Goal: Task Accomplishment & Management: Manage account settings

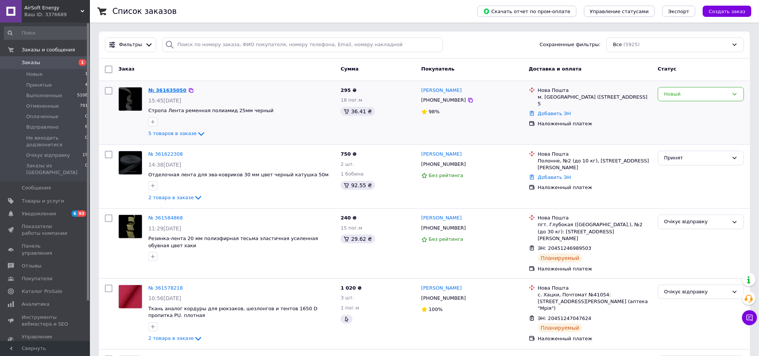
click at [169, 90] on link "№ 361635050" at bounding box center [167, 90] width 38 height 6
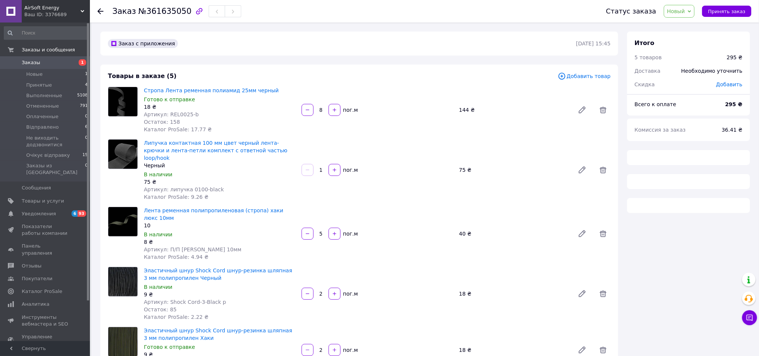
click at [685, 16] on span "Новый" at bounding box center [679, 11] width 31 height 13
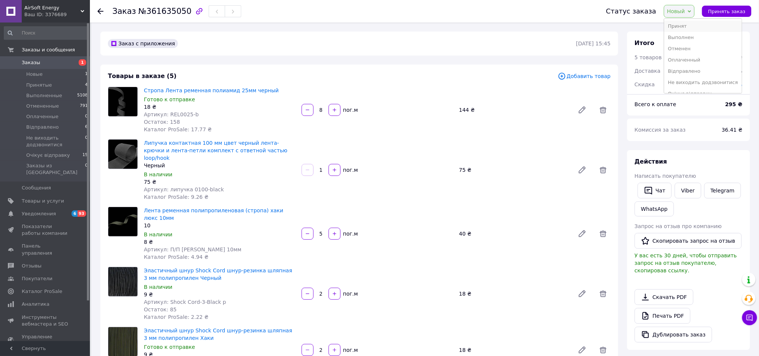
click at [694, 26] on li "Принят" at bounding box center [703, 26] width 78 height 11
click at [460, 109] on div "144 ₴" at bounding box center [514, 110] width 116 height 10
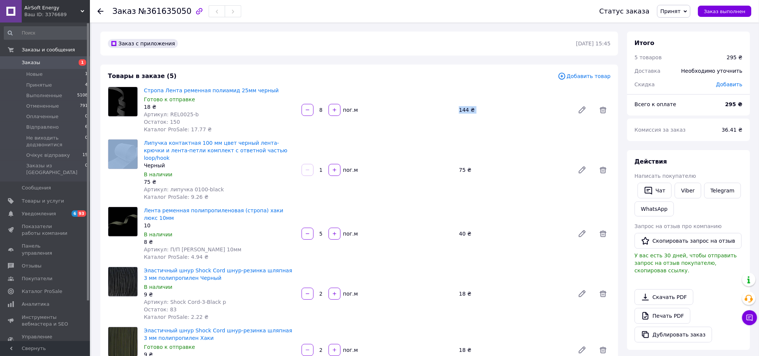
click at [460, 109] on div "144 ₴" at bounding box center [514, 110] width 116 height 10
click at [485, 115] on div "144 ₴" at bounding box center [514, 110] width 116 height 10
click at [466, 108] on div "144 ₴" at bounding box center [514, 110] width 116 height 10
click at [495, 114] on div "144 ₴" at bounding box center [514, 110] width 116 height 10
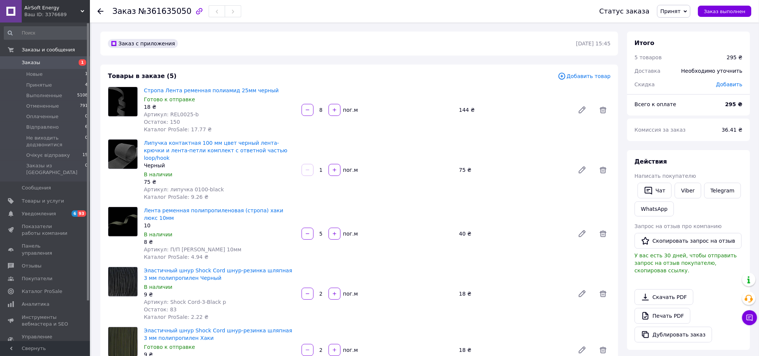
click at [468, 111] on div "144 ₴" at bounding box center [514, 110] width 116 height 10
click at [477, 103] on div "Стропа Лента ременная полиамид 25мм черный Готово к отправке 18 ₴ Артикул: REL0…" at bounding box center [377, 109] width 473 height 49
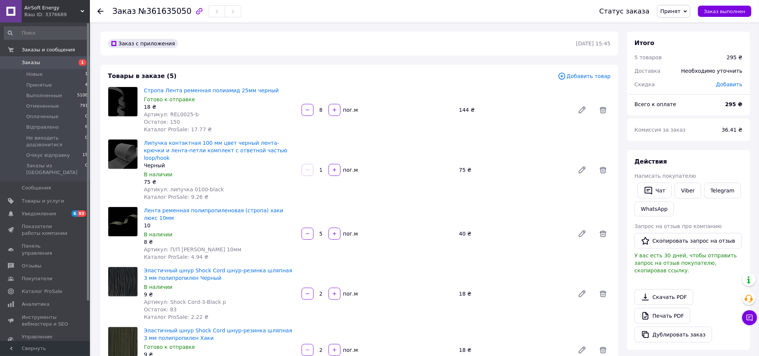
click at [465, 109] on div "144 ₴" at bounding box center [514, 110] width 116 height 10
click at [490, 90] on div "Стропа Лента ременная полиамид 25мм черный Готово к отправке 18 ₴ Артикул: REL0…" at bounding box center [377, 109] width 473 height 49
click at [467, 108] on div "144 ₴" at bounding box center [514, 110] width 116 height 10
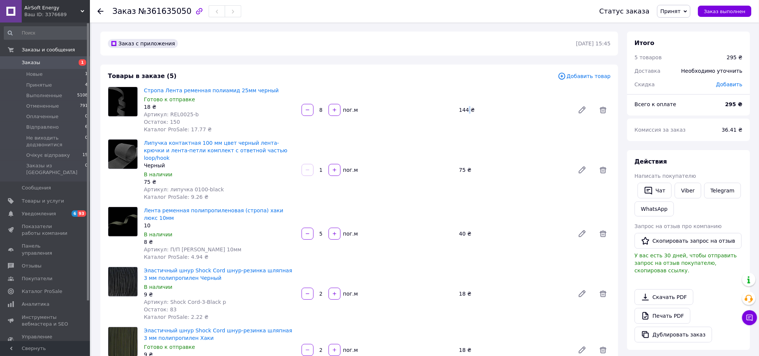
click at [467, 108] on div "144 ₴" at bounding box center [514, 110] width 116 height 10
click at [505, 84] on div "Товары в заказе (5) Добавить товар Стропа Лента ременная полиамид 25мм черный Г…" at bounding box center [359, 228] width 518 height 329
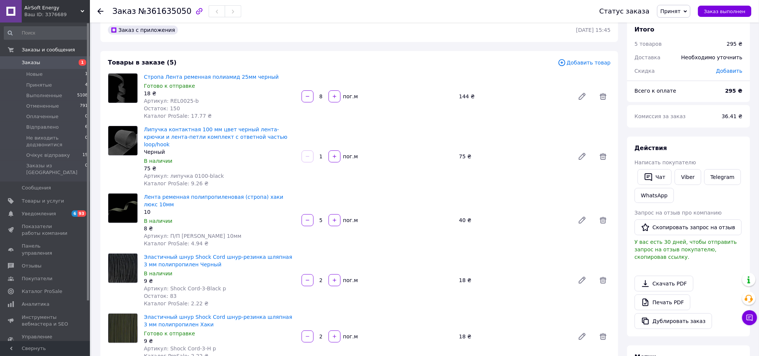
scroll to position [20, 0]
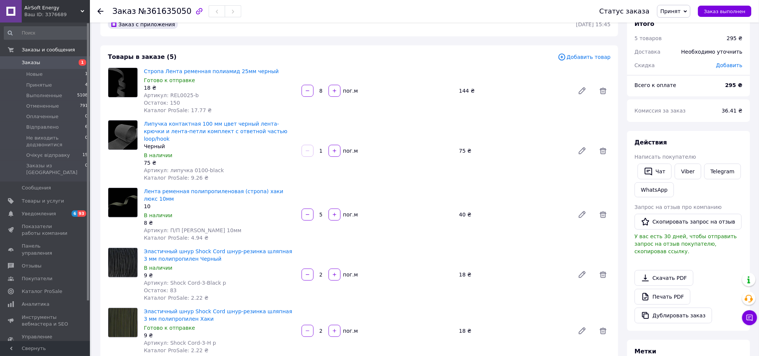
drag, startPoint x: 476, startPoint y: 142, endPoint x: 473, endPoint y: 153, distance: 11.9
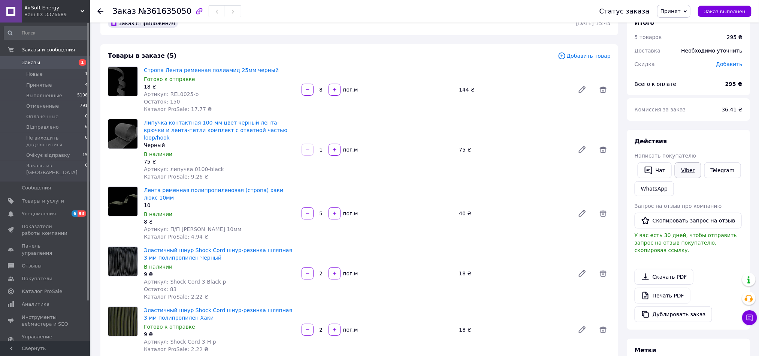
click at [683, 165] on link "Viber" at bounding box center [688, 170] width 26 height 16
click at [37, 61] on span "Заказы" at bounding box center [46, 62] width 48 height 7
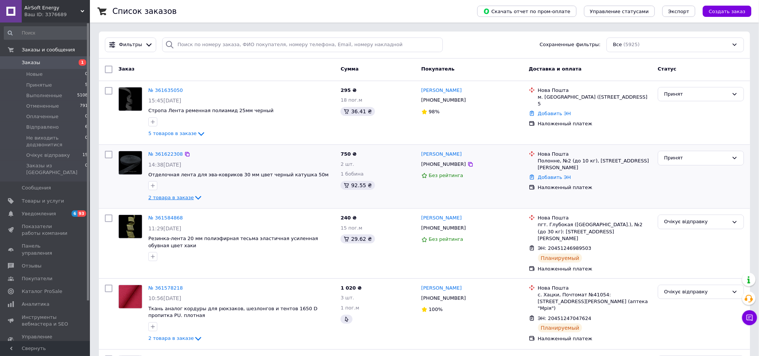
click at [184, 200] on span "2 товара в заказе" at bounding box center [170, 197] width 45 height 6
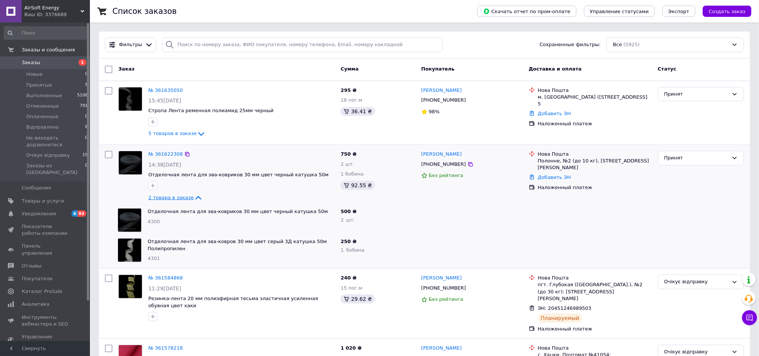
click at [184, 200] on span "2 товара в заказе" at bounding box center [170, 197] width 45 height 6
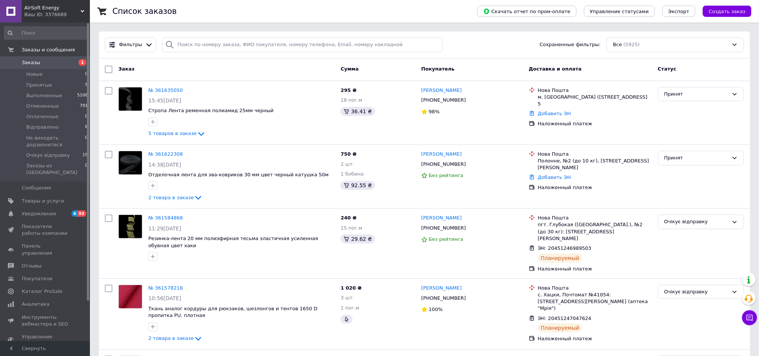
click at [71, 17] on div "Ваш ID: 3376689" at bounding box center [57, 14] width 66 height 7
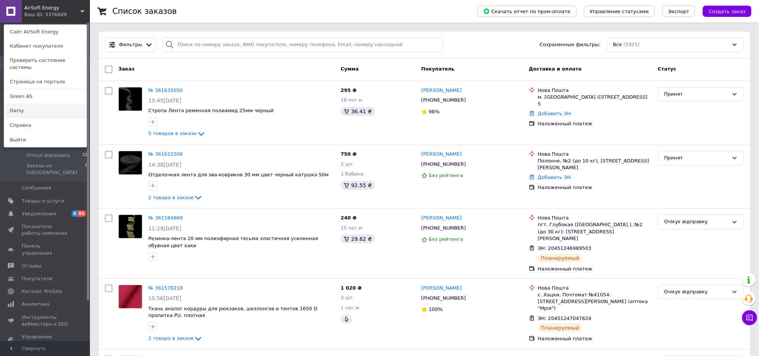
click at [49, 103] on link "Darsy" at bounding box center [45, 110] width 82 height 14
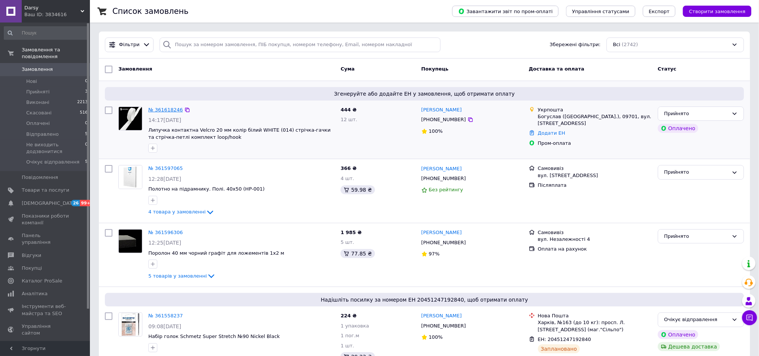
click at [163, 107] on link "№ 361618246" at bounding box center [165, 110] width 34 height 6
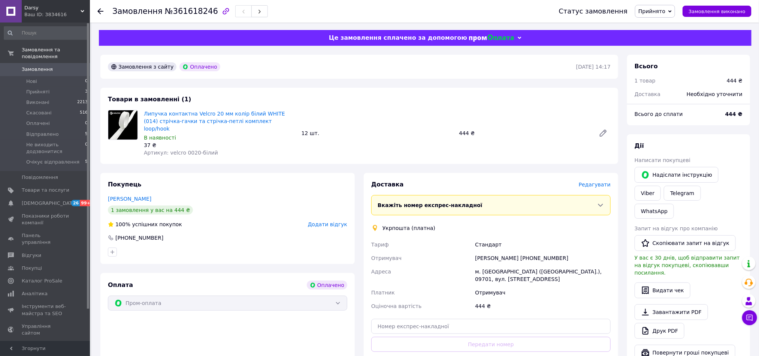
click at [666, 14] on span "Прийнято" at bounding box center [652, 11] width 27 height 6
click at [679, 85] on li "Очікує відправлення" at bounding box center [675, 82] width 78 height 11
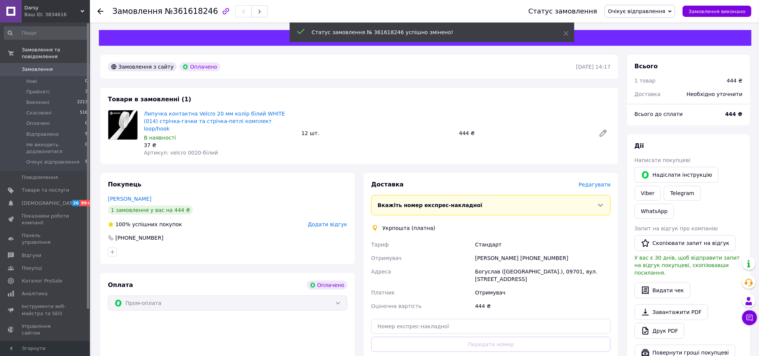
click at [475, 168] on div "Замовлення з сайту Оплачено [DATE] 14:17 Товари в замовленні (1) Липучка контак…" at bounding box center [359, 302] width 527 height 494
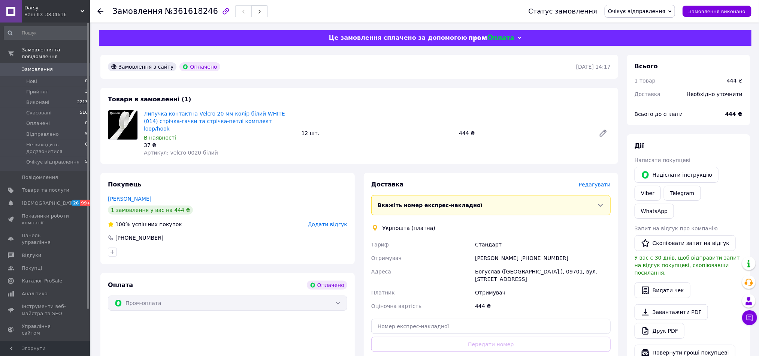
click at [604, 180] on div "Доставка Редагувати" at bounding box center [490, 184] width 239 height 9
click at [600, 181] on span "Редагувати" at bounding box center [595, 184] width 32 height 6
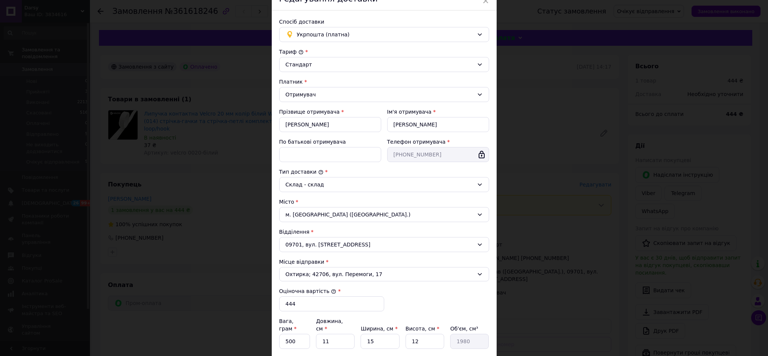
scroll to position [56, 0]
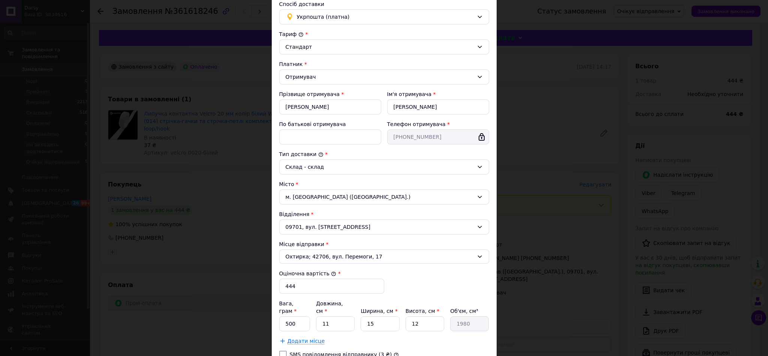
click at [521, 144] on div "× Редагування доставки Спосіб доставки Укрпошта (платна) Тариф * [PERSON_NAME] …" at bounding box center [384, 178] width 768 height 356
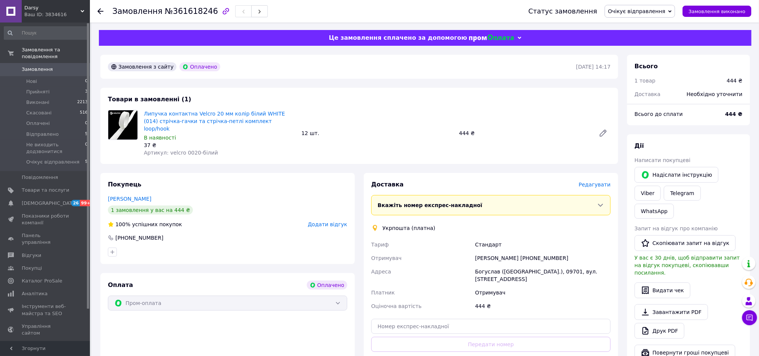
click at [431, 135] on div "Липучка контактна Velcro 20 мм колір білий WHITE (014) стрічка-гачки та стрічка…" at bounding box center [377, 132] width 473 height 49
click at [600, 181] on span "Редагувати" at bounding box center [595, 184] width 32 height 6
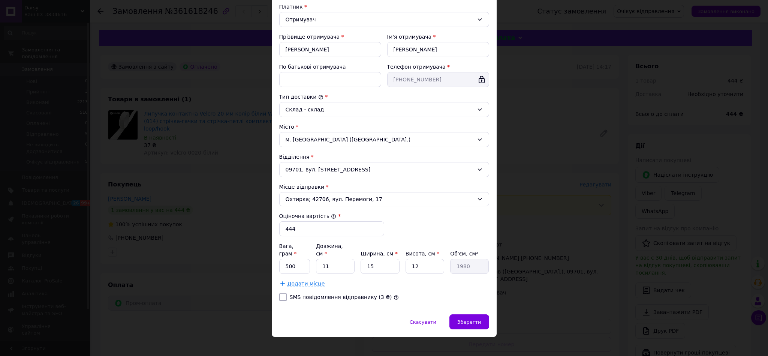
scroll to position [117, 0]
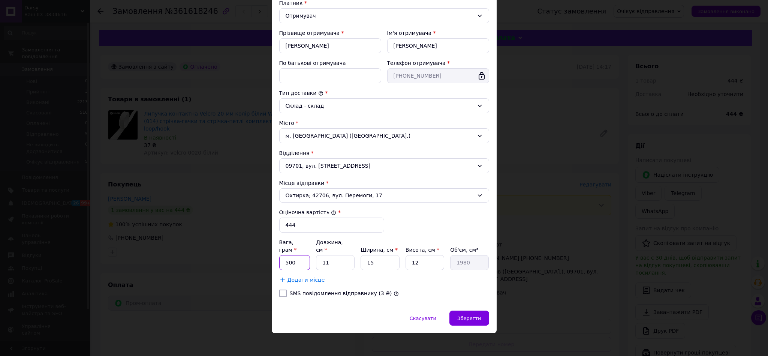
drag, startPoint x: 289, startPoint y: 261, endPoint x: 312, endPoint y: 252, distance: 24.2
click at [289, 261] on input "500" at bounding box center [294, 262] width 31 height 15
type input "100"
click at [346, 255] on input "11" at bounding box center [335, 262] width 39 height 15
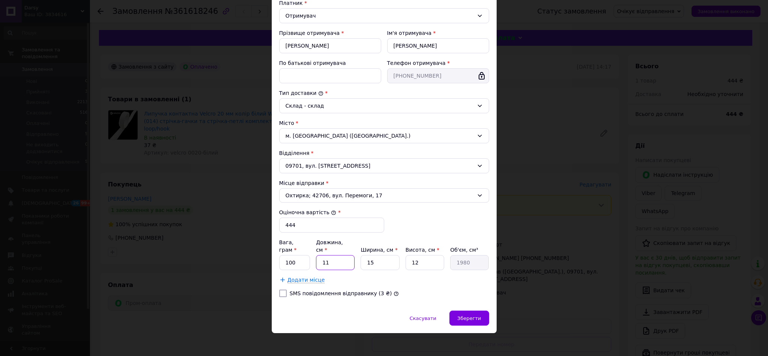
type input "1"
type input "180"
type input "14"
type input "2520"
type input "1"
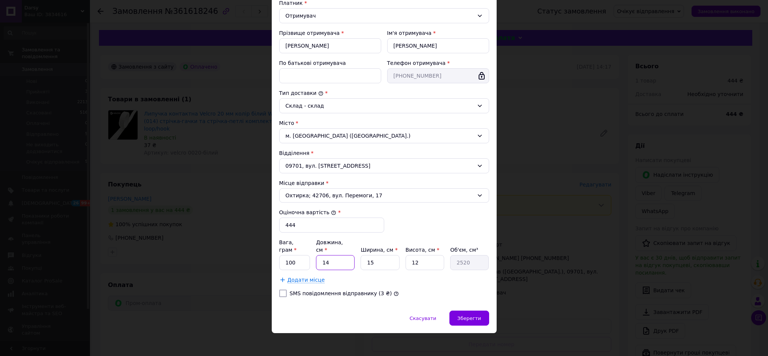
type input "180"
type input "15"
type input "2700"
type input "15"
click at [422, 255] on input "12" at bounding box center [424, 262] width 39 height 15
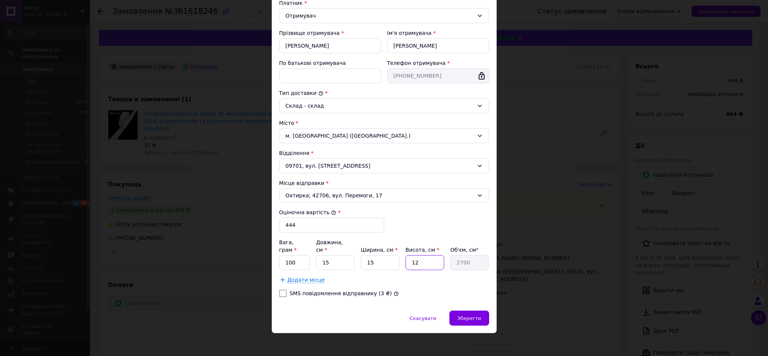
click at [422, 255] on input "12" at bounding box center [424, 262] width 39 height 15
click at [383, 261] on input "15" at bounding box center [380, 262] width 39 height 15
click at [418, 258] on input "12" at bounding box center [424, 262] width 39 height 15
type input "2"
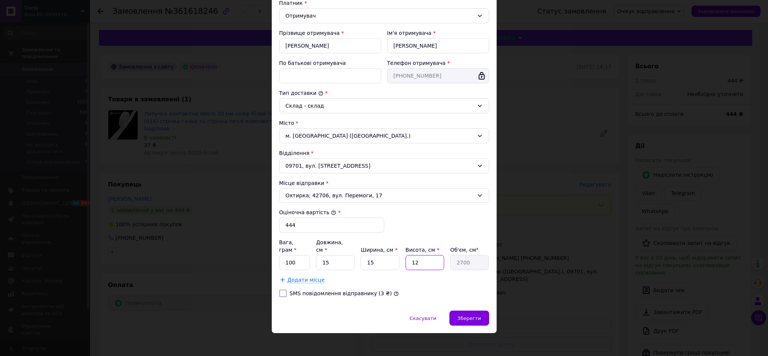
type input "450"
type input "2"
click at [375, 255] on input "15" at bounding box center [380, 262] width 39 height 15
type input "1"
type input "30"
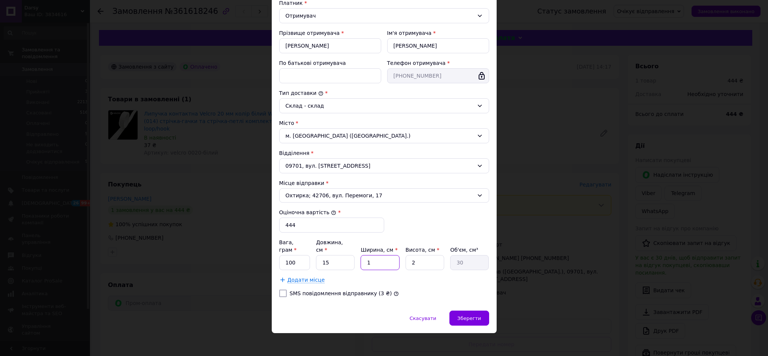
type input "10"
type input "300"
type input "10"
click at [341, 263] on input "15" at bounding box center [335, 262] width 39 height 15
type input "1"
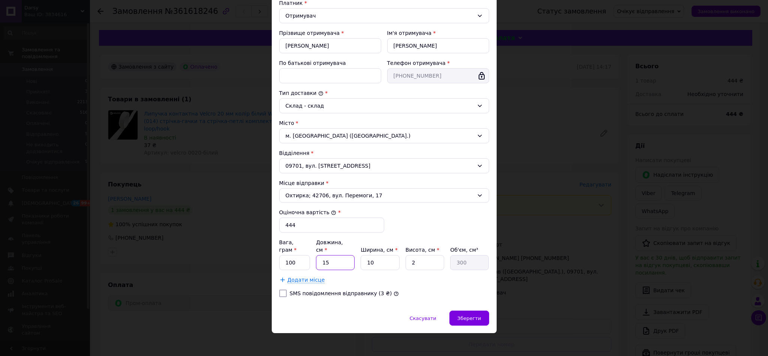
type input "20"
type input "10"
type input "200"
type input "10"
click at [477, 277] on div "Додати місце" at bounding box center [384, 279] width 210 height 7
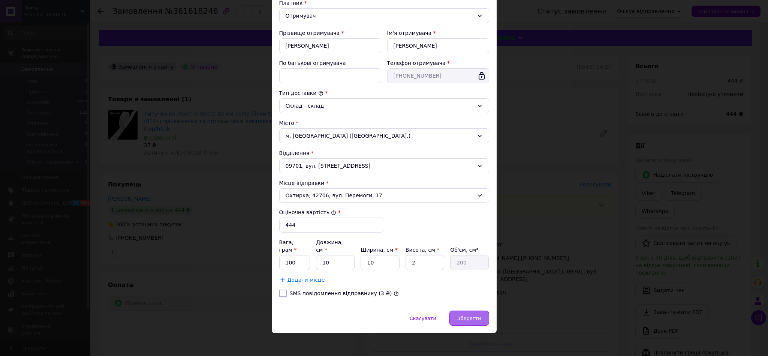
click at [475, 310] on div "Зберегти" at bounding box center [468, 317] width 39 height 15
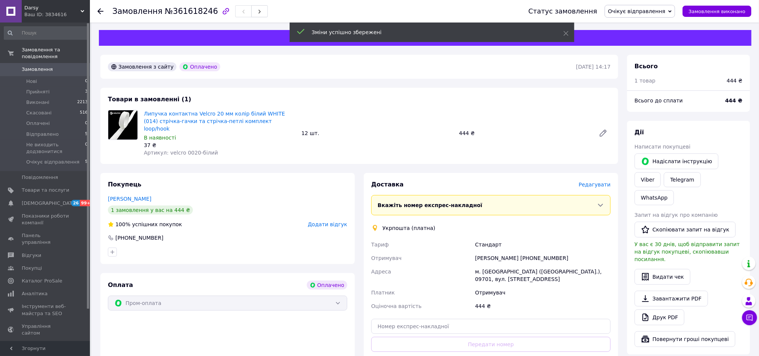
click at [600, 181] on span "Редагувати" at bounding box center [595, 184] width 32 height 6
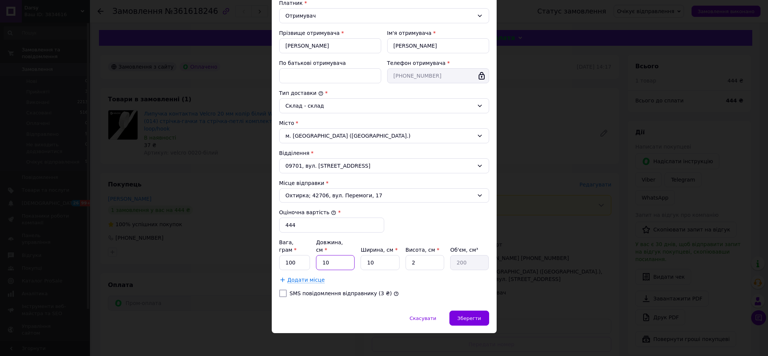
click at [345, 265] on input "10" at bounding box center [335, 262] width 39 height 15
type input "1"
type input "20"
type input "15"
type input "300"
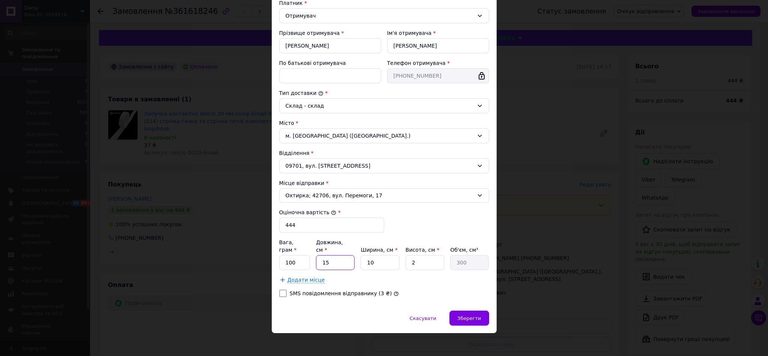
type input "15"
click at [388, 256] on input "10" at bounding box center [380, 262] width 39 height 15
type input "1"
type input "30"
type input "15"
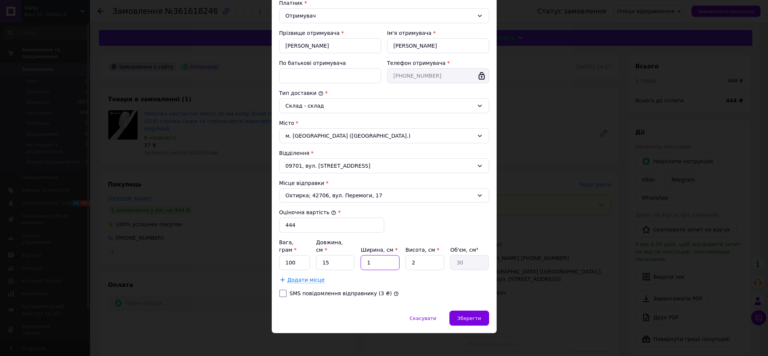
type input "450"
type input "15"
click at [420, 255] on input "2" at bounding box center [424, 262] width 39 height 15
type input "4"
type input "900"
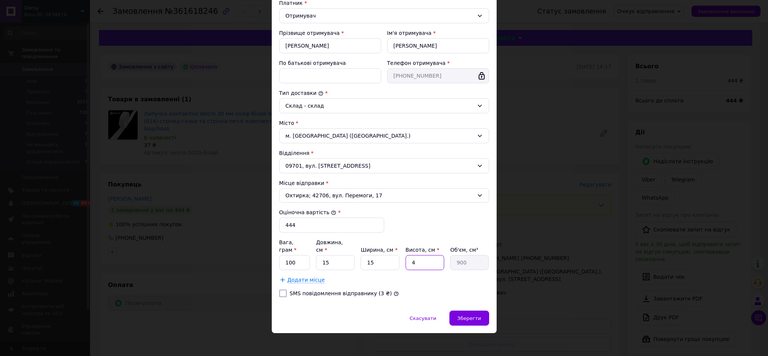
type input "4"
click at [438, 276] on div "Додати місце" at bounding box center [384, 279] width 210 height 7
click at [478, 320] on div "Зберегти" at bounding box center [468, 317] width 39 height 15
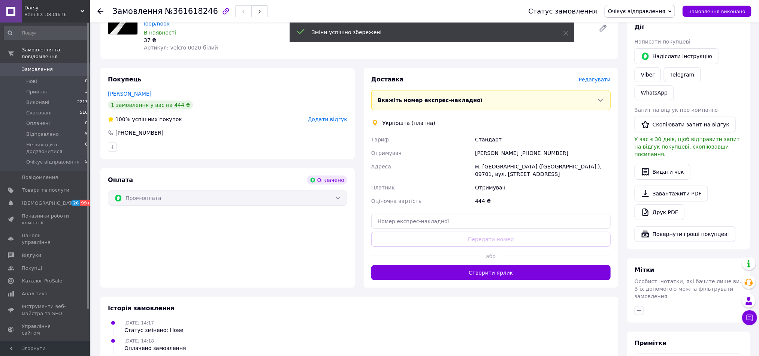
scroll to position [112, 0]
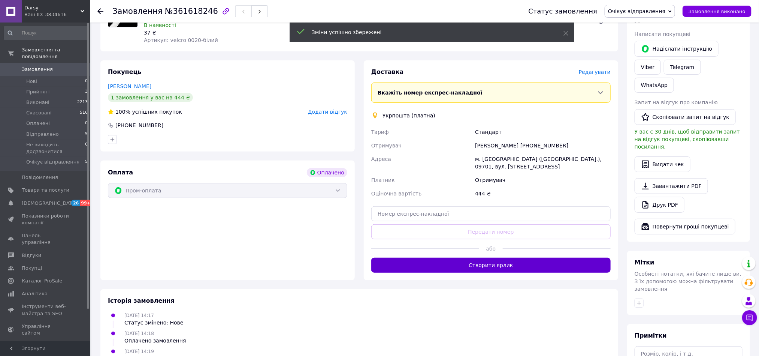
click at [523, 257] on button "Створити ярлик" at bounding box center [490, 264] width 239 height 15
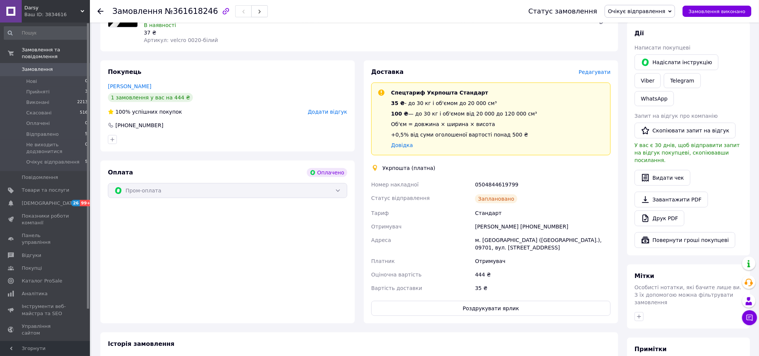
click at [499, 178] on div "0504844619799" at bounding box center [543, 184] width 139 height 13
copy div "0504844619799"
click at [661, 73] on link "Viber" at bounding box center [648, 80] width 26 height 15
click at [509, 136] on div "Спецтариф Укрпошта Стандарт 35 ₴ - до 30 кг і об'ємом до 20 000 см³ 100 ₴ — до …" at bounding box center [464, 119] width 152 height 60
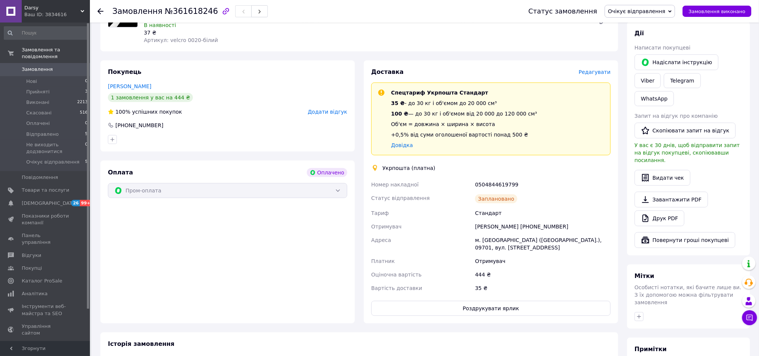
click at [564, 165] on div "Доставка Редагувати Спецтариф Укрпошта Стандарт 35 ₴ - до 30 кг і об'ємом до 20…" at bounding box center [490, 192] width 239 height 248
click at [504, 301] on button "Роздрукувати ярлик" at bounding box center [490, 308] width 239 height 15
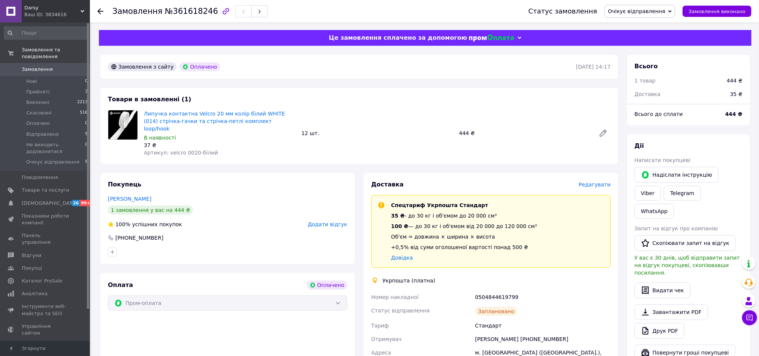
click at [39, 66] on span "Замовлення" at bounding box center [37, 69] width 31 height 7
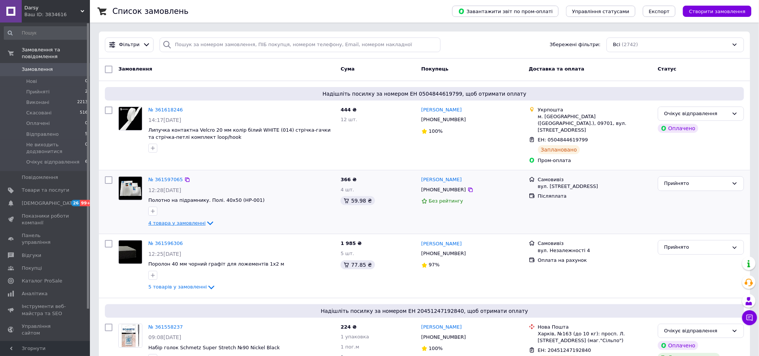
click at [172, 220] on span "4 товара у замовленні" at bounding box center [176, 223] width 57 height 6
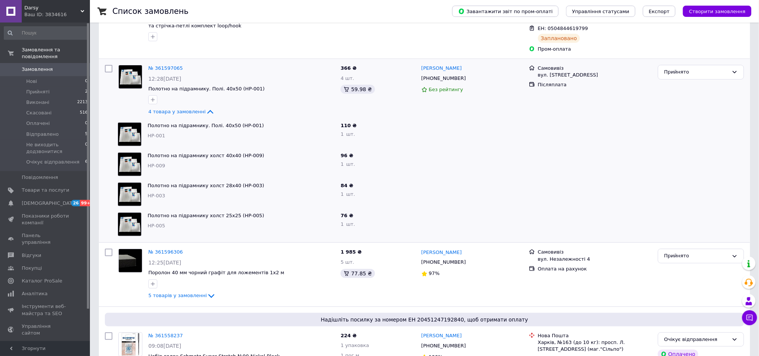
scroll to position [112, 0]
click at [172, 64] on link "№ 361597065" at bounding box center [165, 67] width 34 height 6
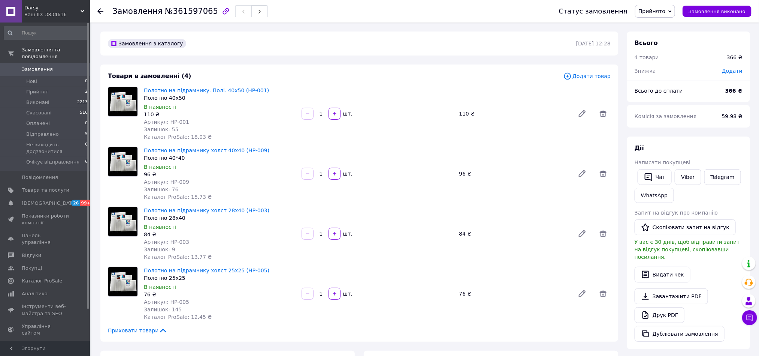
click at [127, 105] on img at bounding box center [122, 101] width 29 height 29
click at [187, 92] on link "Полотно на підрамнику. Полі. 40х50 (HP-001)" at bounding box center [206, 90] width 125 height 6
click at [50, 50] on span "Замовлення та повідомлення" at bounding box center [56, 52] width 68 height 13
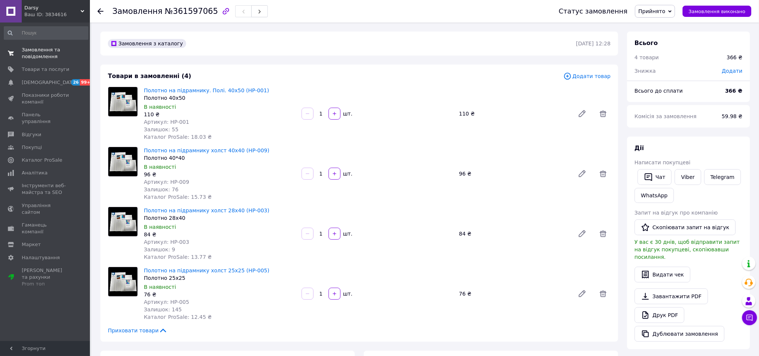
click at [44, 53] on span "Замовлення та повідомлення" at bounding box center [46, 52] width 48 height 13
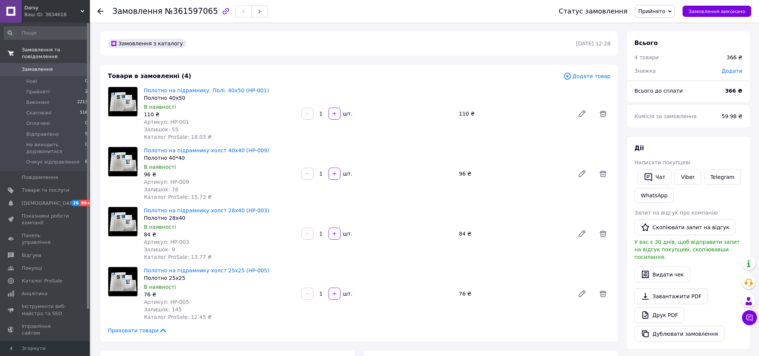
click at [35, 66] on span "Замовлення" at bounding box center [37, 69] width 31 height 7
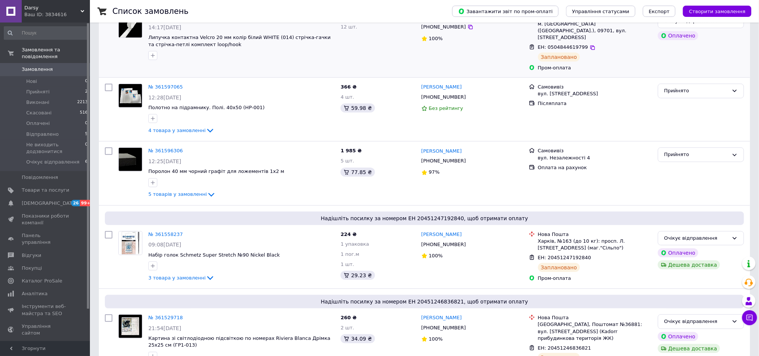
scroll to position [112, 0]
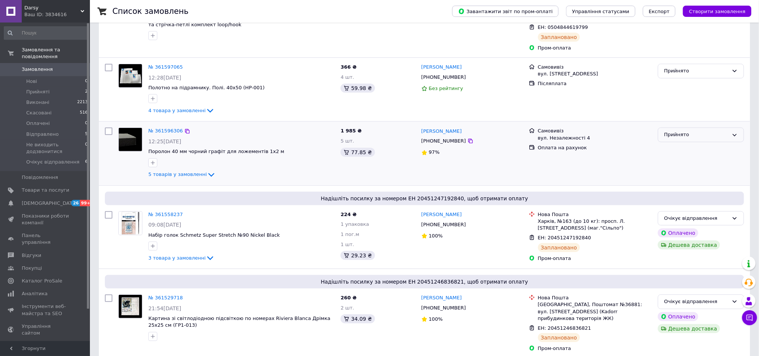
click at [698, 133] on div "Прийнято" at bounding box center [701, 134] width 86 height 15
click at [685, 147] on li "Виконано" at bounding box center [700, 151] width 85 height 14
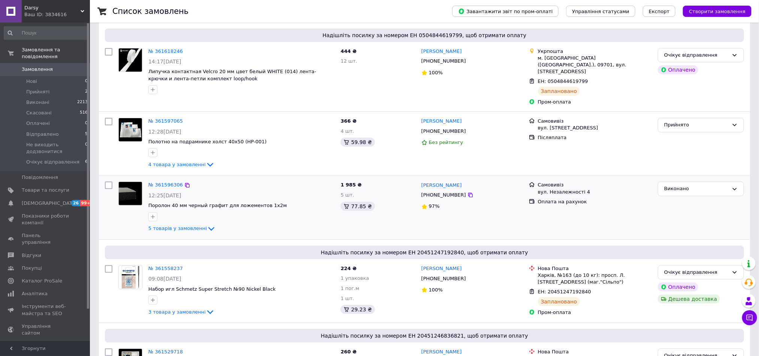
scroll to position [0, 0]
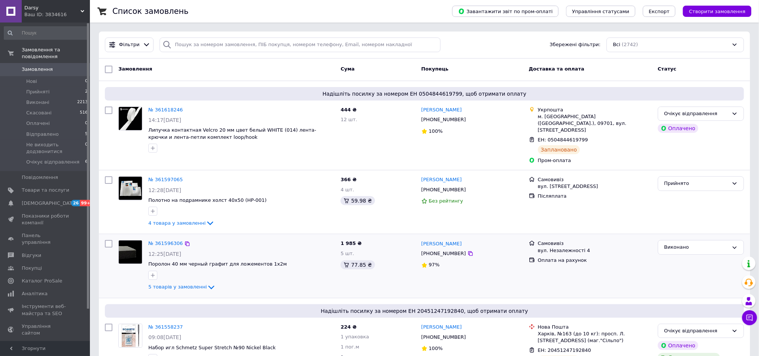
click at [85, 12] on div "Ваш ID: 3834616" at bounding box center [57, 14] width 66 height 7
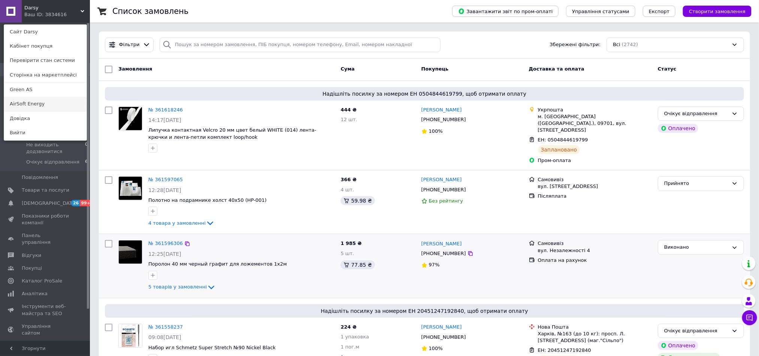
click at [33, 105] on link "AirSoft Energy" at bounding box center [45, 104] width 82 height 14
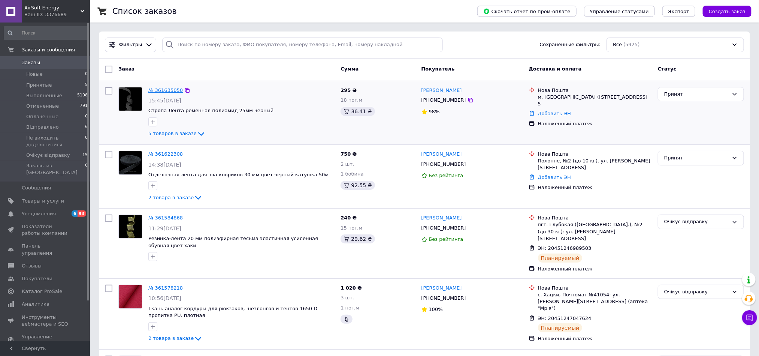
click at [163, 91] on link "№ 361635050" at bounding box center [165, 90] width 34 height 6
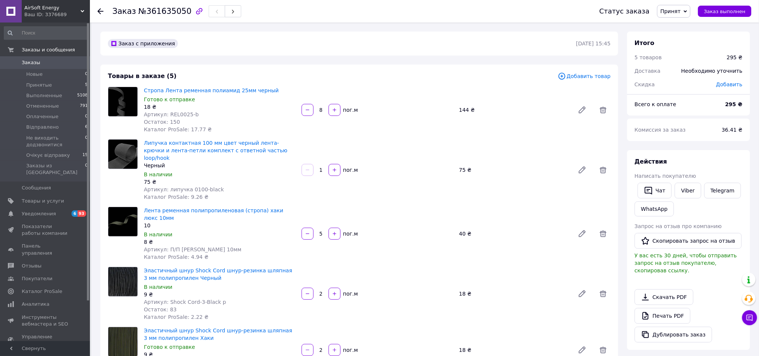
click at [63, 64] on span "Заказы" at bounding box center [46, 62] width 48 height 7
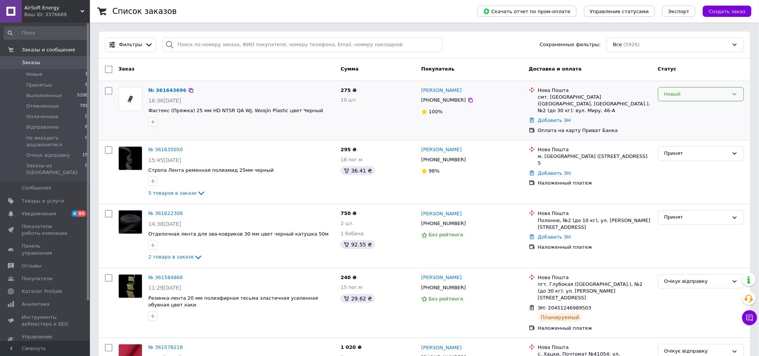
click at [685, 94] on div "Новый" at bounding box center [696, 94] width 64 height 8
click at [679, 107] on li "Принят" at bounding box center [700, 110] width 85 height 14
click at [161, 212] on link "№ 361622308" at bounding box center [165, 213] width 34 height 6
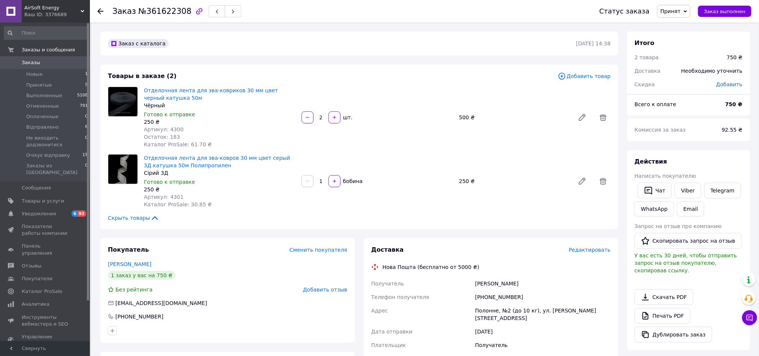
click at [679, 10] on span "Принят" at bounding box center [671, 11] width 20 height 6
click at [684, 78] on li "Очікує відправку" at bounding box center [697, 82] width 78 height 11
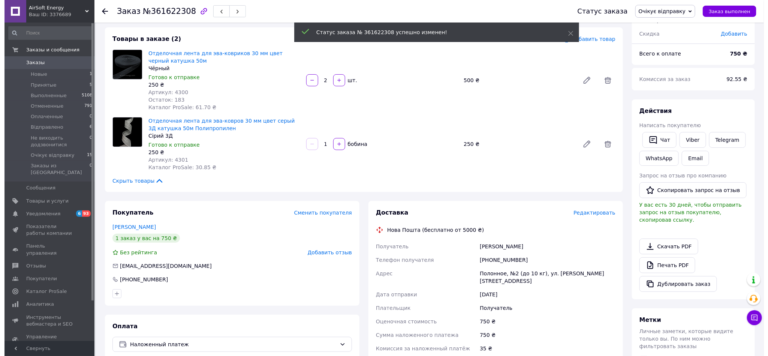
scroll to position [56, 0]
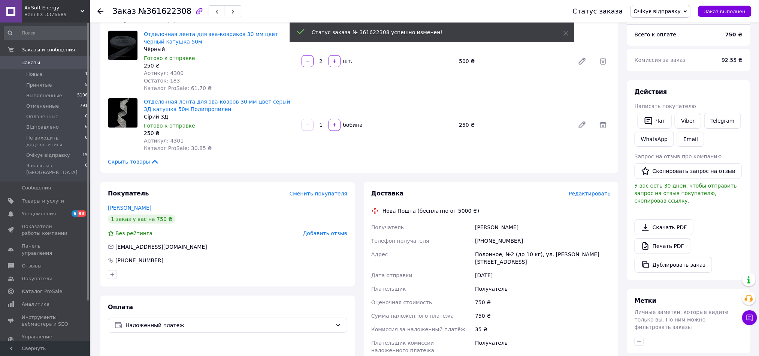
click at [582, 192] on span "Редактировать" at bounding box center [590, 193] width 42 height 6
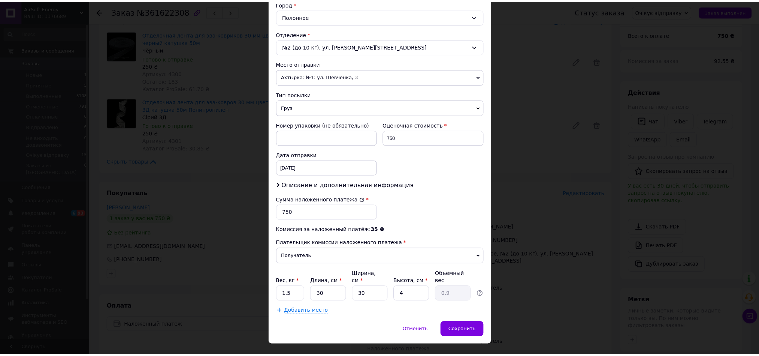
scroll to position [221, 0]
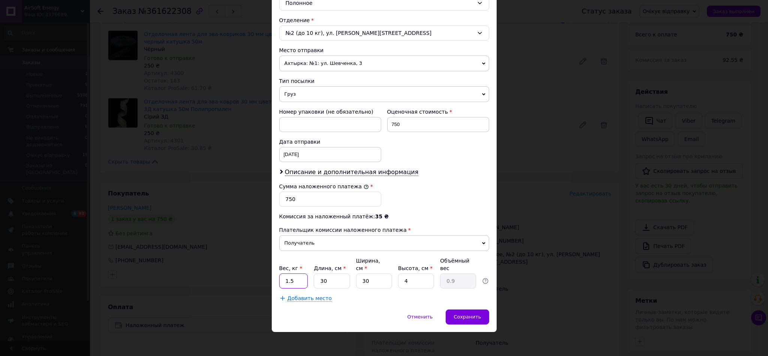
click at [280, 280] on input "1.5" at bounding box center [293, 280] width 29 height 15
click at [289, 280] on input "1.5" at bounding box center [293, 280] width 29 height 15
type input "0.5"
click at [474, 320] on div "Сохранить" at bounding box center [467, 316] width 43 height 15
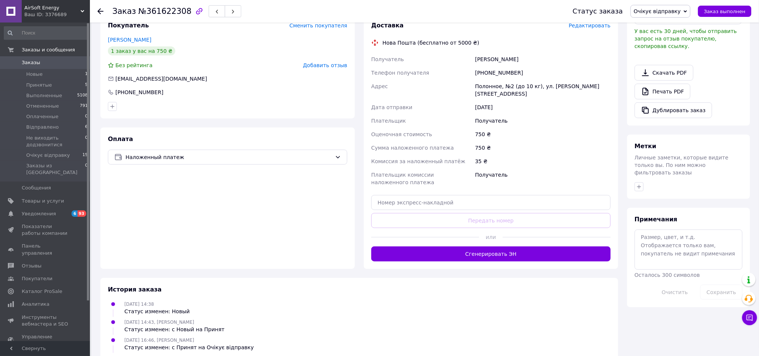
scroll to position [225, 0]
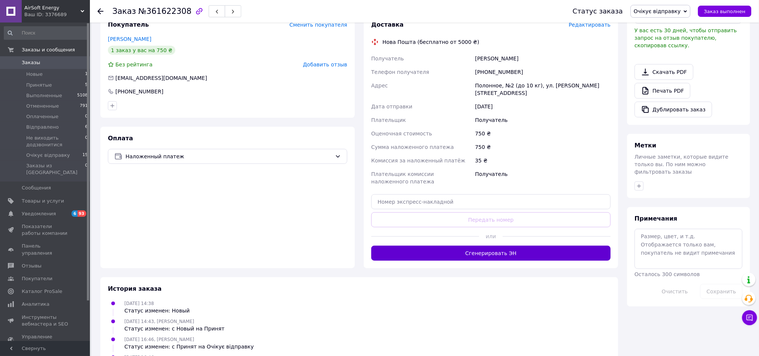
click at [506, 245] on button "Сгенерировать ЭН" at bounding box center [490, 252] width 239 height 15
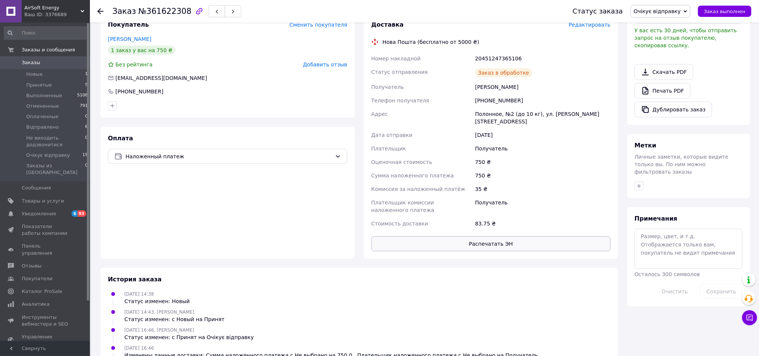
click at [487, 236] on button "Распечатать ЭН" at bounding box center [490, 243] width 239 height 15
click at [498, 56] on div "20451247365106" at bounding box center [543, 58] width 139 height 13
copy div "20451247365106"
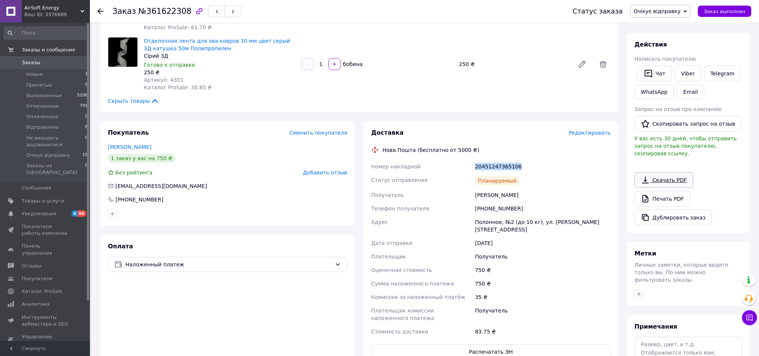
scroll to position [112, 0]
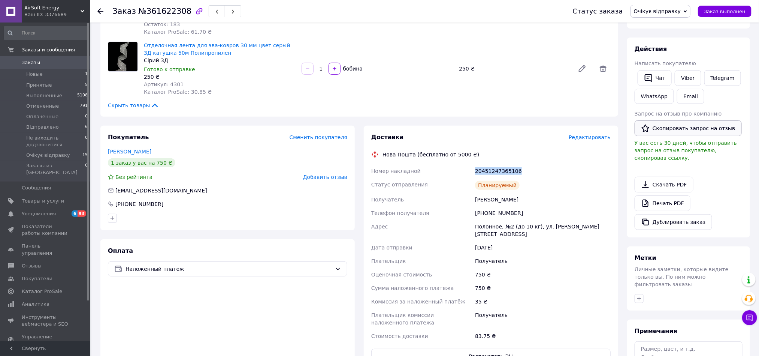
click at [686, 80] on link "Viber" at bounding box center [688, 78] width 26 height 16
click at [690, 79] on link "Viber" at bounding box center [688, 78] width 26 height 16
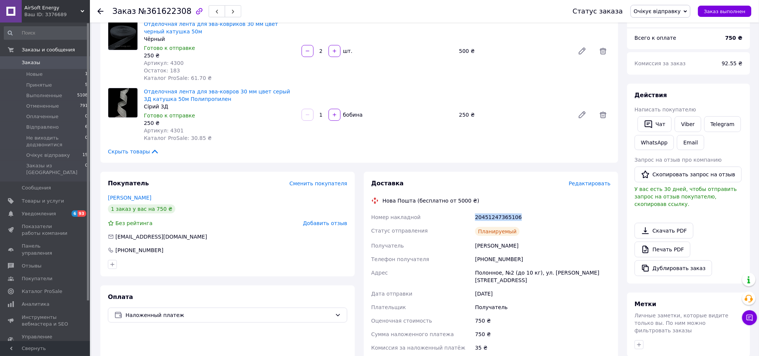
scroll to position [0, 0]
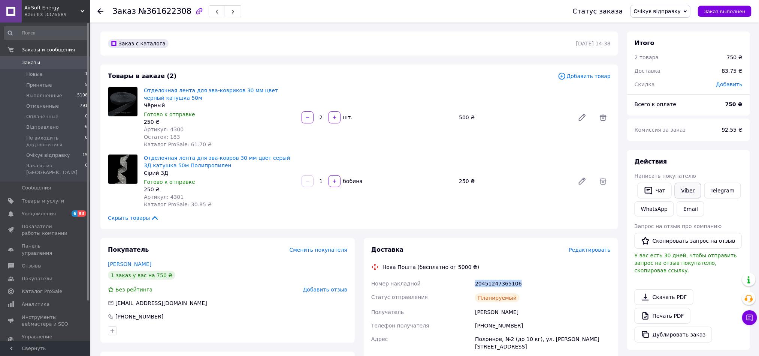
click at [693, 194] on link "Viber" at bounding box center [688, 191] width 26 height 16
click at [34, 57] on link "Заказы 0" at bounding box center [46, 62] width 92 height 13
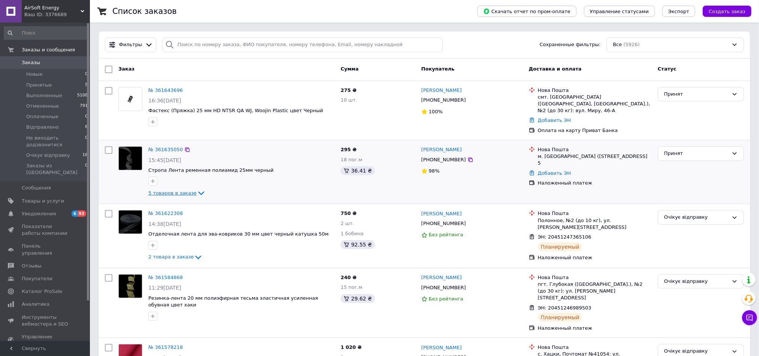
click at [185, 191] on span "5 товаров в заказе" at bounding box center [172, 193] width 48 height 6
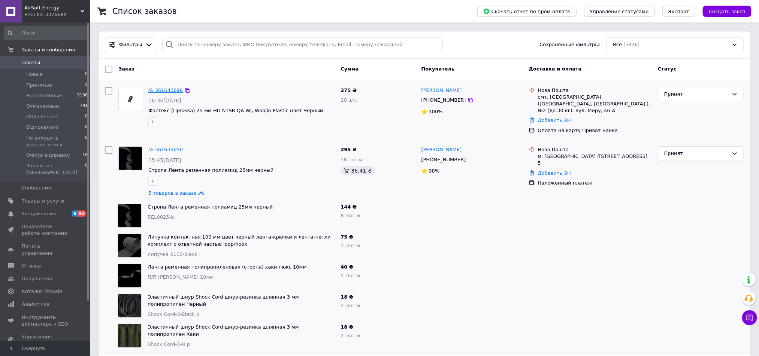
click at [165, 89] on link "№ 361643696" at bounding box center [165, 90] width 34 height 6
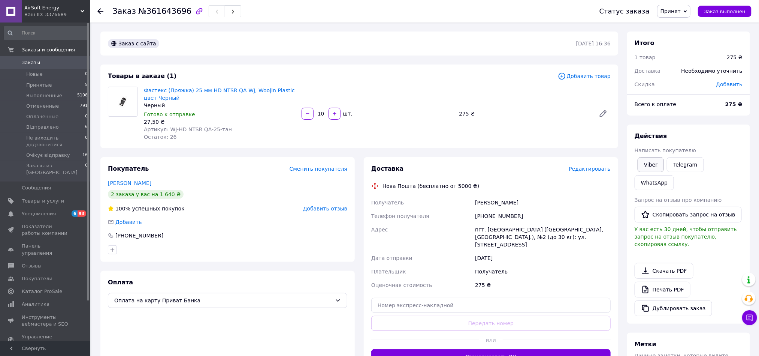
click at [654, 163] on link "Viber" at bounding box center [651, 164] width 26 height 15
click at [690, 167] on link "Telegram" at bounding box center [685, 164] width 37 height 15
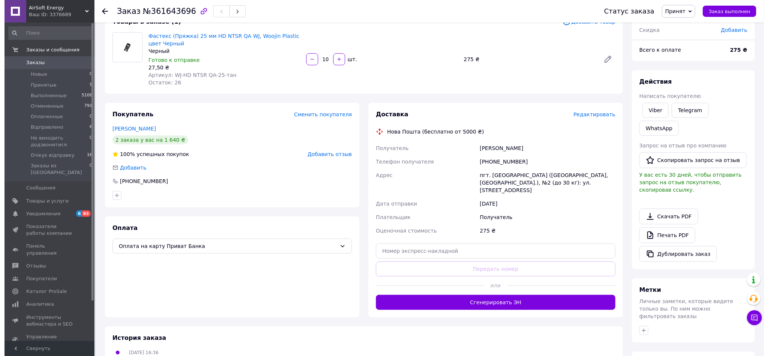
scroll to position [112, 0]
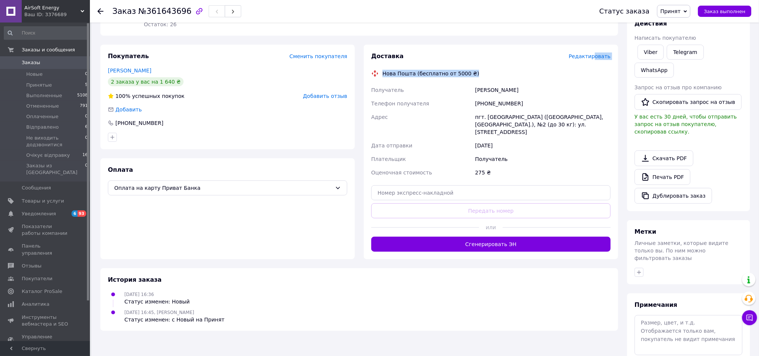
drag, startPoint x: 599, startPoint y: 53, endPoint x: 608, endPoint y: 76, distance: 24.9
click at [608, 76] on div "Доставка Редактировать Нова Пошта (бесплатно от 5000 ₴) Получатель Шутенко Андр…" at bounding box center [490, 151] width 239 height 199
click at [604, 76] on div "Нова Пошта (бесплатно от 5000 ₴)" at bounding box center [491, 73] width 243 height 7
click at [603, 55] on span "Редактировать" at bounding box center [590, 56] width 42 height 6
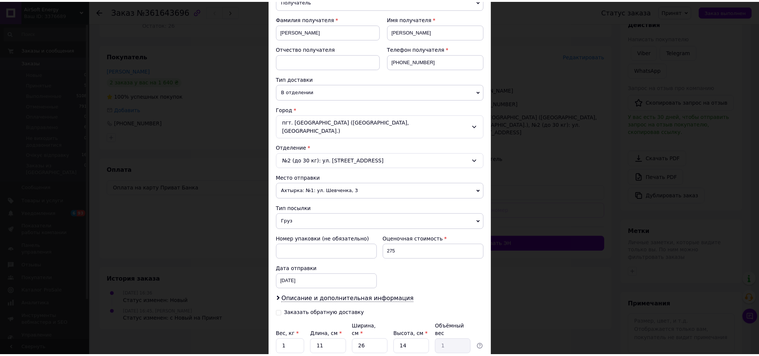
scroll to position [160, 0]
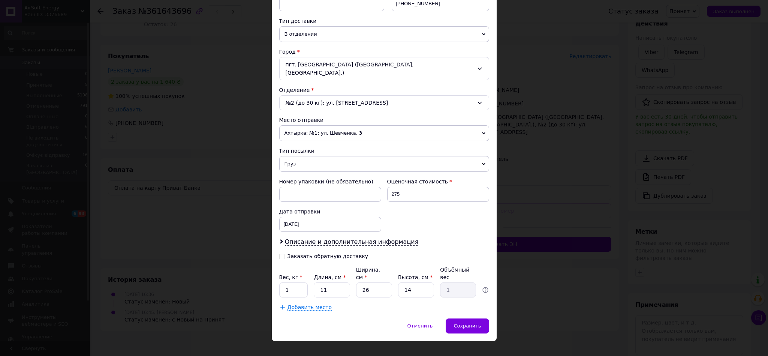
click at [518, 267] on div "× Редактирование доставки Способ доставки Нова Пошта (бесплатно от 5000 ₴) Плат…" at bounding box center [384, 178] width 768 height 356
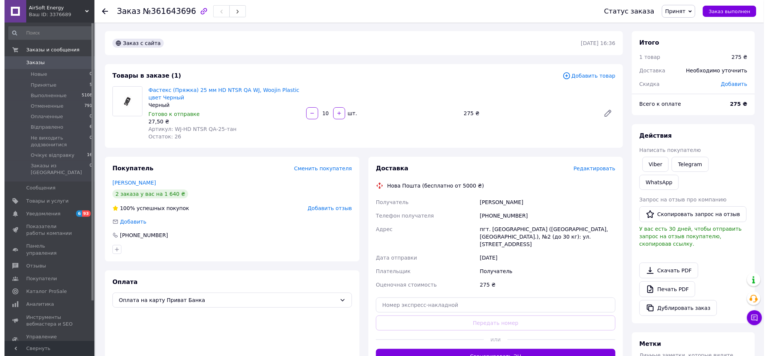
scroll to position [0, 0]
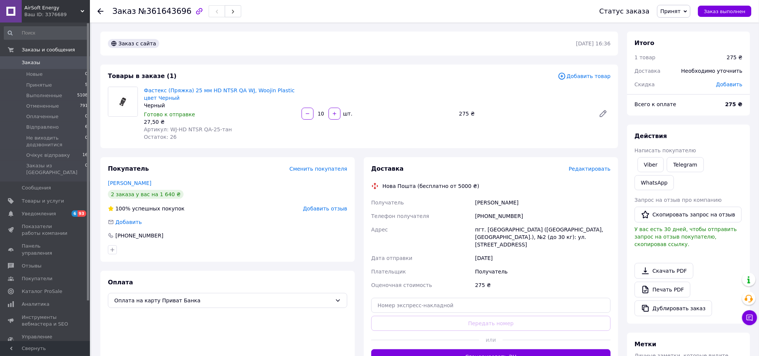
click at [598, 166] on span "Редактировать" at bounding box center [590, 169] width 42 height 6
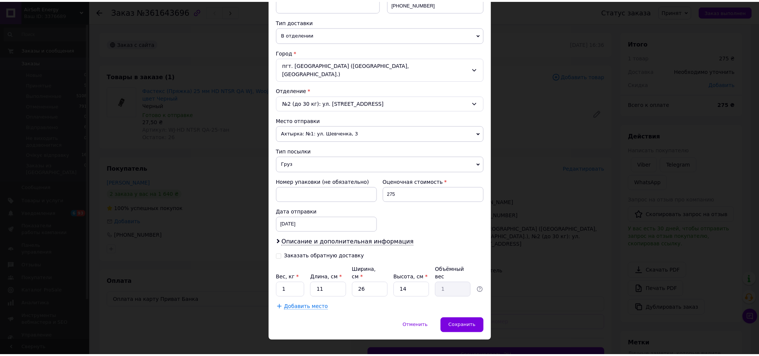
scroll to position [160, 0]
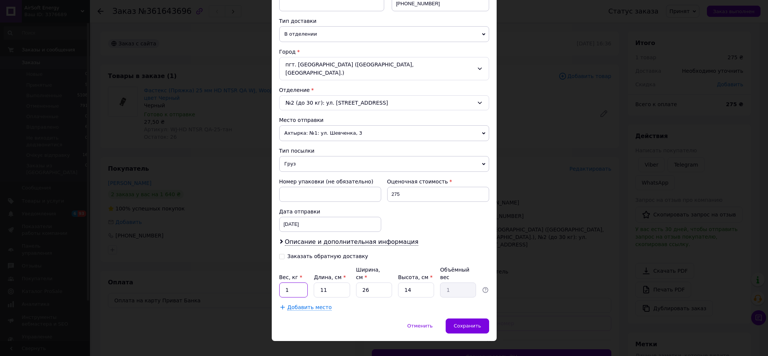
click at [290, 282] on input "1" at bounding box center [293, 289] width 29 height 15
type input "0.1"
click at [333, 282] on input "11" at bounding box center [332, 289] width 36 height 15
click at [344, 282] on input "11" at bounding box center [332, 289] width 36 height 15
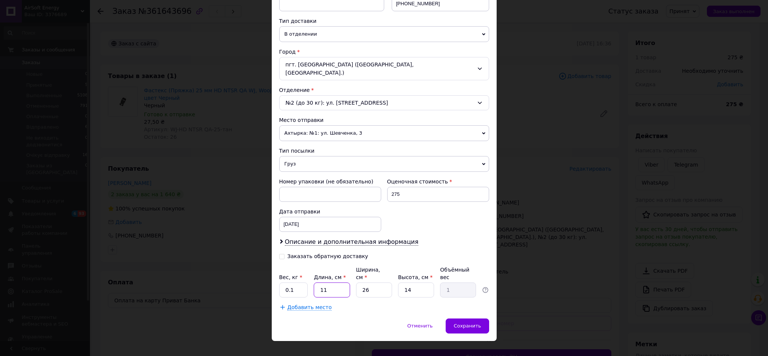
click at [344, 282] on input "11" at bounding box center [332, 289] width 36 height 15
type input "1"
type input "0.1"
type input "15"
type input "1.37"
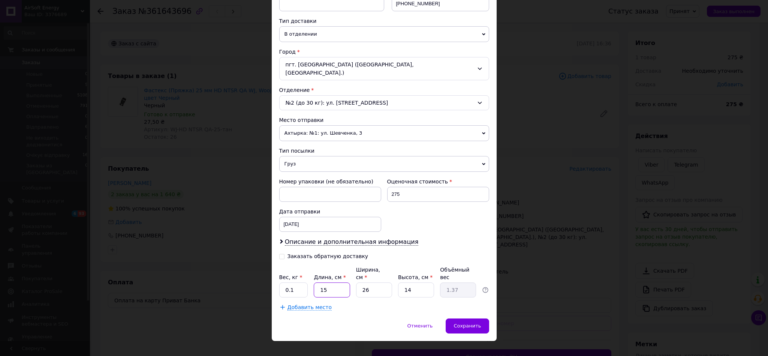
type input "15"
click at [371, 283] on input "26" at bounding box center [374, 289] width 36 height 15
type input "1"
type input "0.1"
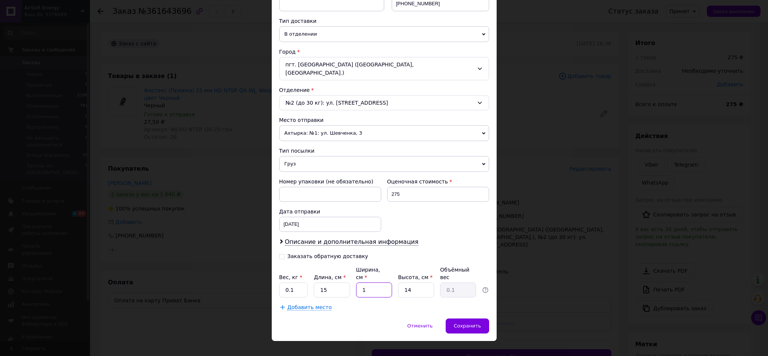
type input "15"
type input "0.79"
type input "15"
click at [414, 284] on input "14" at bounding box center [416, 289] width 36 height 15
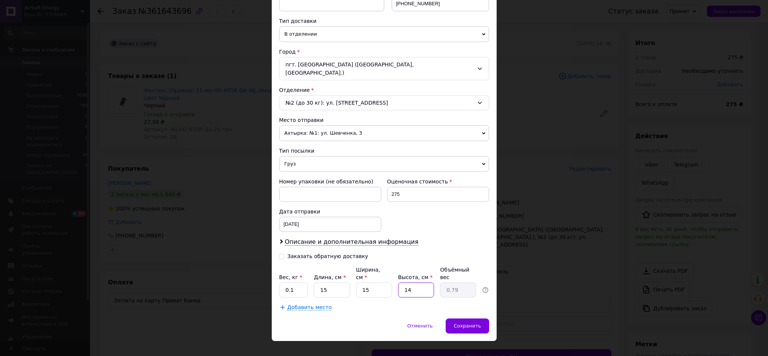
type input "2"
type input "0.11"
type input "2"
click at [454, 303] on div "Добавить место" at bounding box center [384, 306] width 210 height 7
click at [464, 323] on span "Сохранить" at bounding box center [466, 326] width 27 height 6
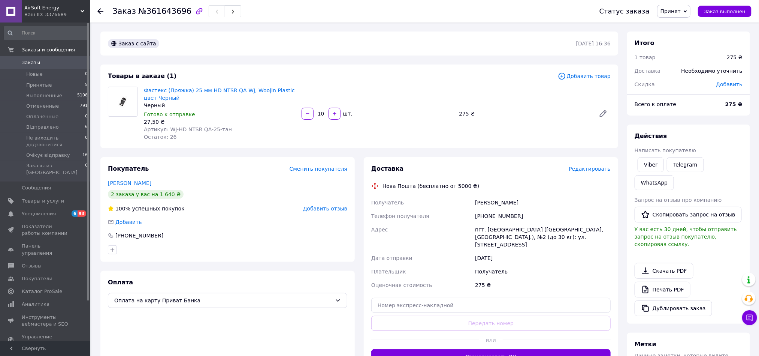
click at [678, 11] on span "Принят" at bounding box center [671, 11] width 20 height 6
click at [687, 37] on li "Отменен" at bounding box center [697, 37] width 78 height 11
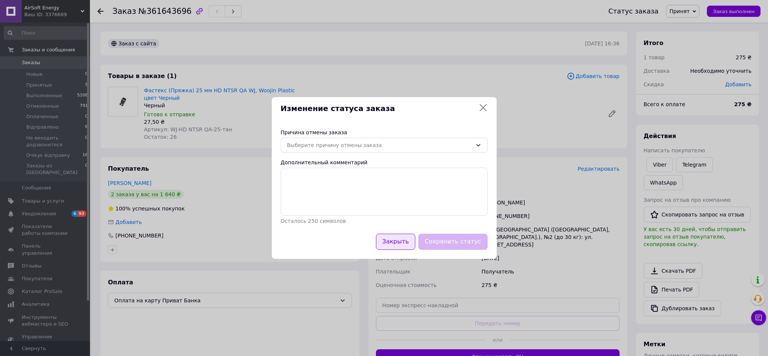
click at [402, 244] on button "Закрыть" at bounding box center [395, 241] width 39 height 16
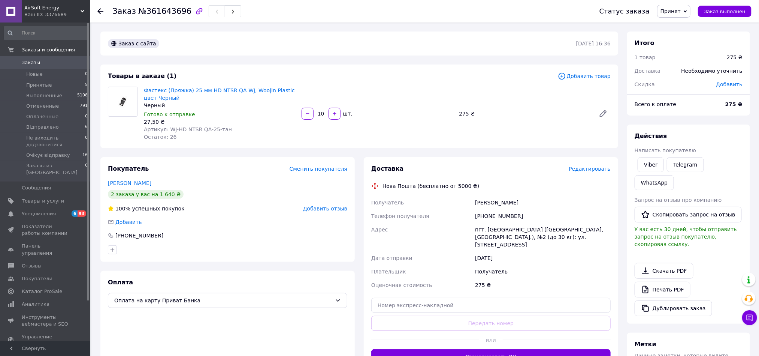
click at [676, 9] on span "Принят" at bounding box center [671, 11] width 20 height 6
click at [691, 48] on li "Оплаченный" at bounding box center [697, 48] width 78 height 11
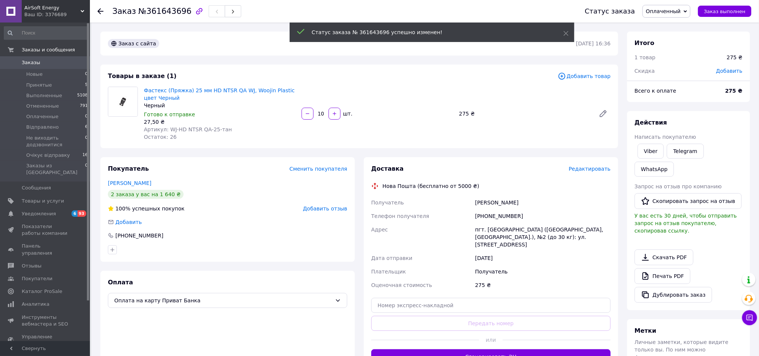
click at [681, 8] on span "Оплаченный" at bounding box center [663, 11] width 35 height 6
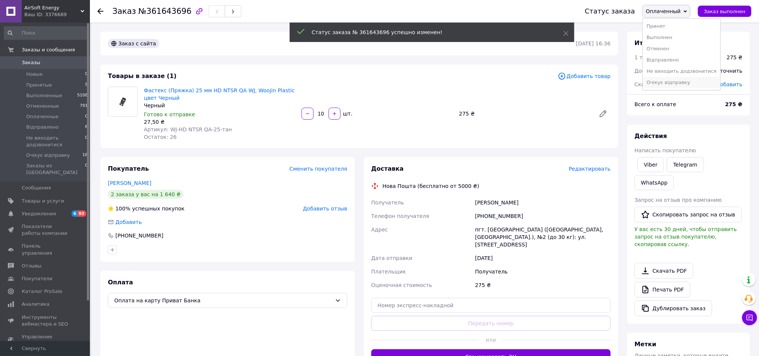
click at [670, 82] on li "Очікує відправку" at bounding box center [682, 82] width 78 height 11
click at [393, 84] on div "Товары в заказе (1) Добавить товар Фастекс (Пряжка) 25 мм HD NTSR QA WJ, Woojin…" at bounding box center [359, 106] width 518 height 84
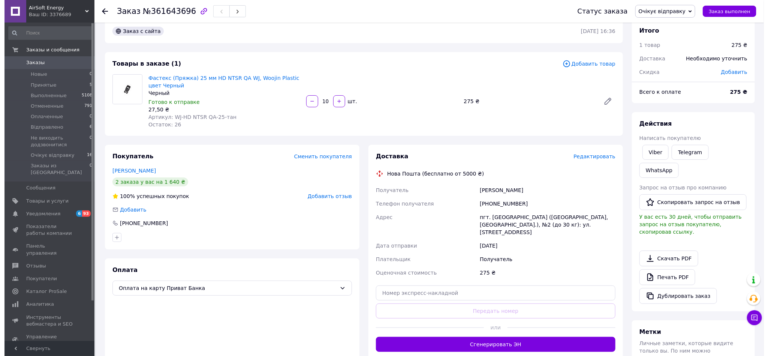
scroll to position [0, 0]
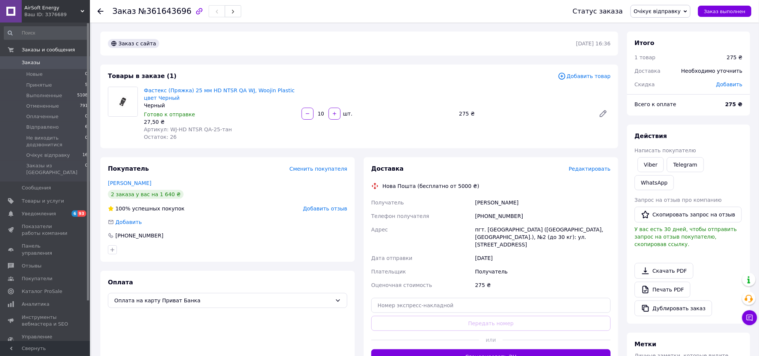
click at [592, 168] on span "Редактировать" at bounding box center [590, 169] width 42 height 6
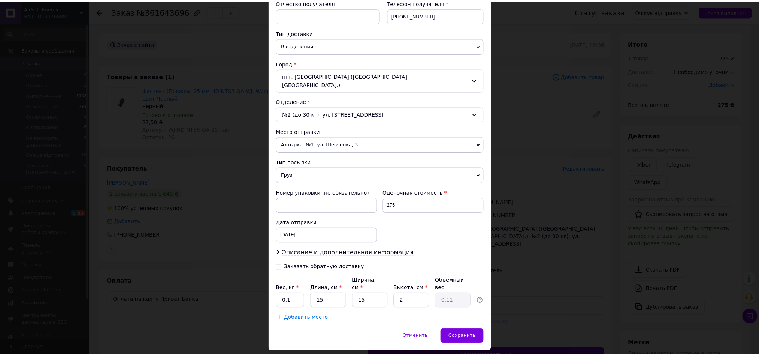
scroll to position [160, 0]
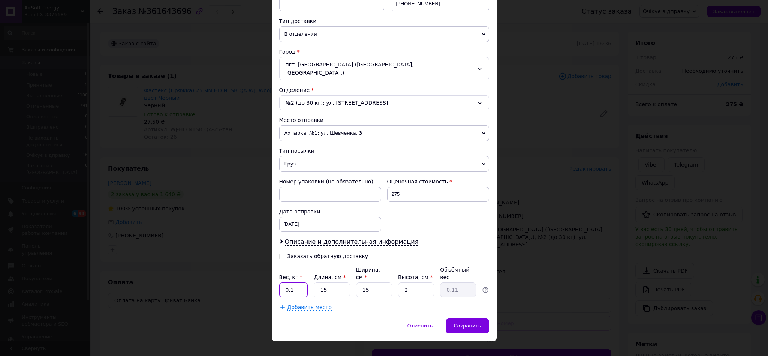
click at [298, 282] on input "0.1" at bounding box center [293, 289] width 29 height 15
type input "0.5"
click at [322, 157] on span "Груз" at bounding box center [384, 164] width 210 height 16
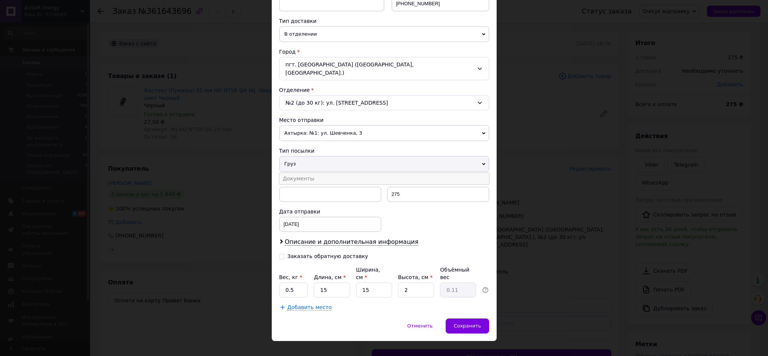
click at [299, 173] on li "Документы" at bounding box center [384, 178] width 210 height 11
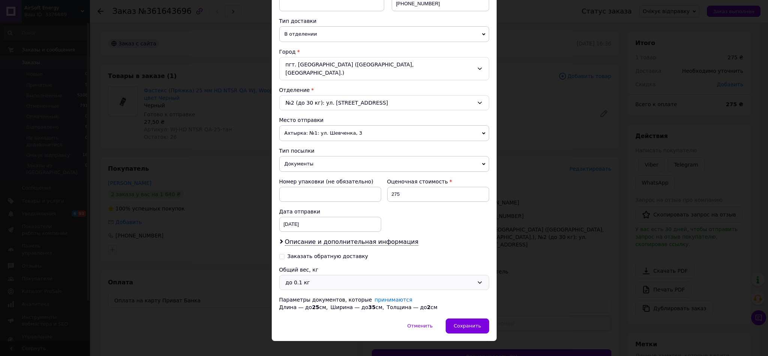
click at [329, 278] on div "до 0.1 кг" at bounding box center [380, 282] width 188 height 8
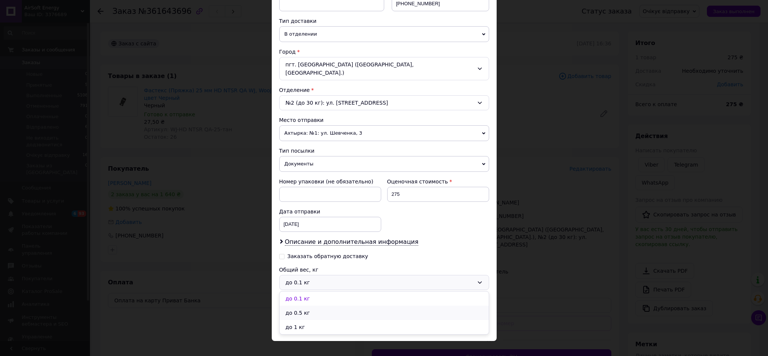
click at [305, 308] on li "до 0.5 кг" at bounding box center [384, 312] width 209 height 14
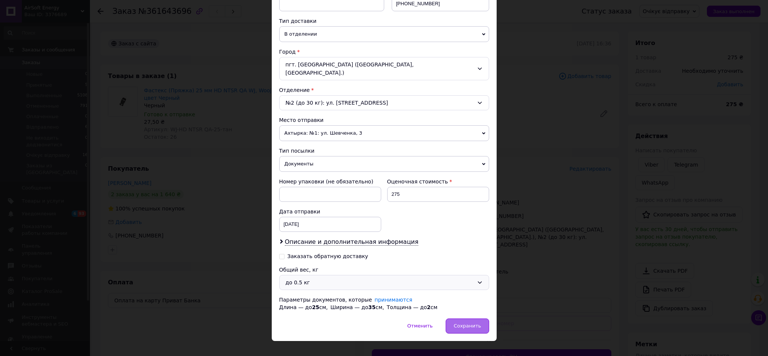
click at [470, 323] on span "Сохранить" at bounding box center [466, 326] width 27 height 6
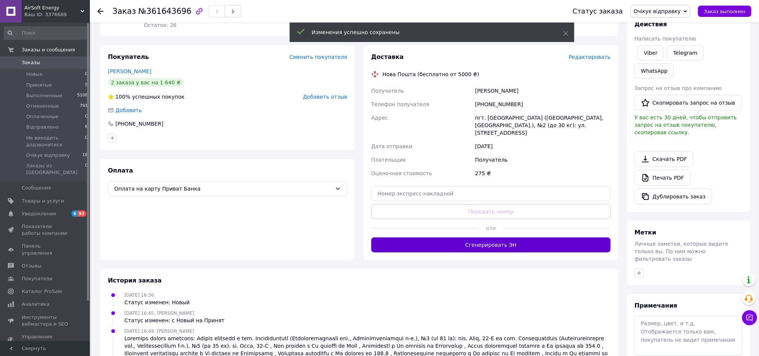
scroll to position [112, 0]
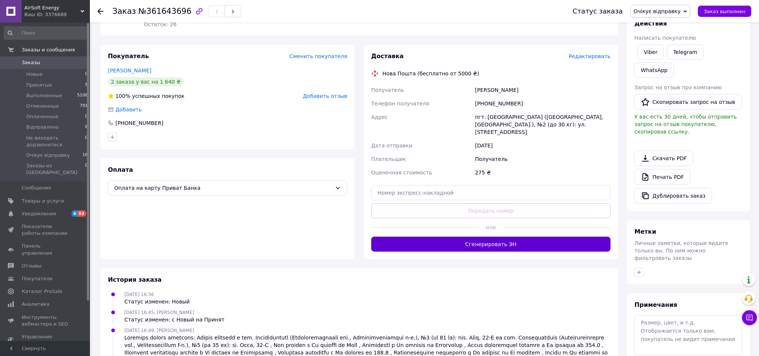
click at [486, 237] on button "Сгенерировать ЭН" at bounding box center [490, 243] width 239 height 15
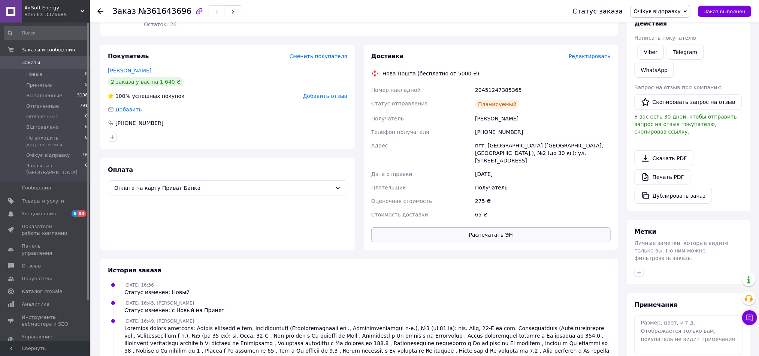
click at [487, 227] on button "Распечатать ЭН" at bounding box center [490, 234] width 239 height 15
drag, startPoint x: 476, startPoint y: 88, endPoint x: 543, endPoint y: 88, distance: 67.1
click at [543, 88] on div "20451247385365" at bounding box center [543, 89] width 139 height 13
copy div "20451247385365"
click at [290, 147] on div "Покупатель Сменить покупателя Шутенко Андрій 2 заказа у вас на 1 640 ₴ 100% усп…" at bounding box center [227, 97] width 254 height 105
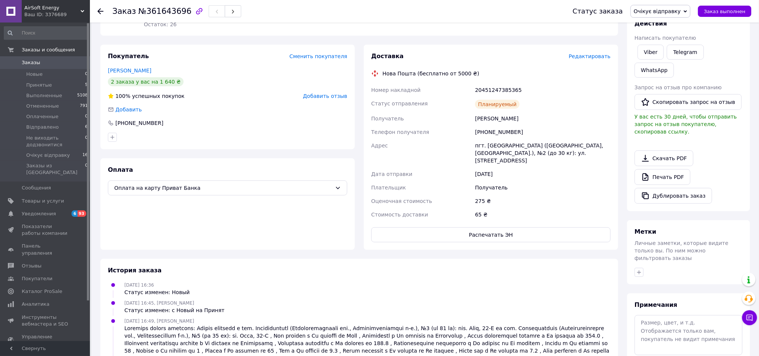
scroll to position [0, 0]
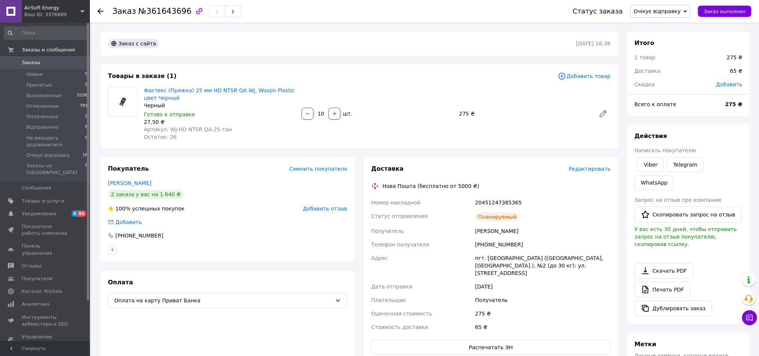
click at [100, 9] on icon at bounding box center [100, 11] width 6 height 6
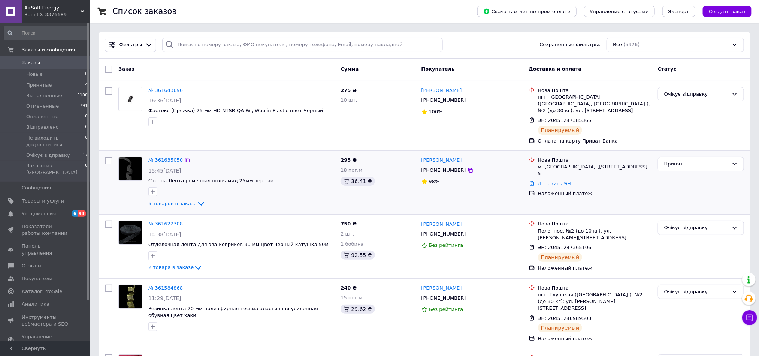
click at [165, 161] on link "№ 361635050" at bounding box center [165, 160] width 34 height 6
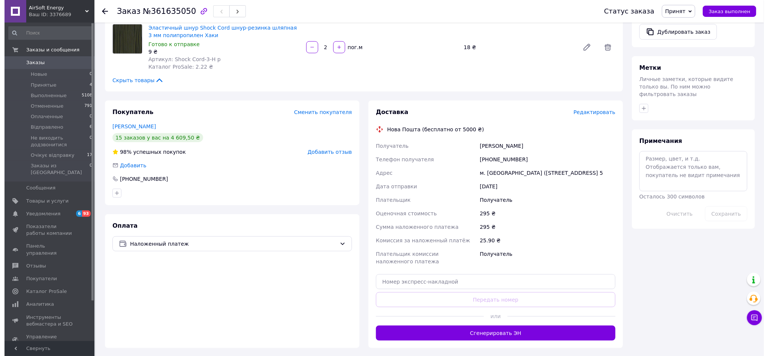
scroll to position [144, 0]
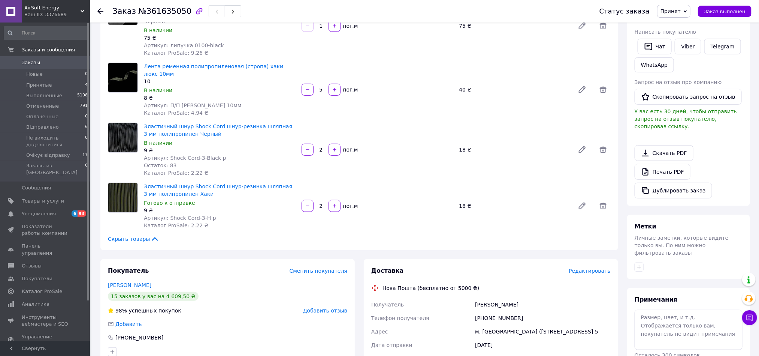
click at [587, 268] on span "Редактировать" at bounding box center [590, 271] width 42 height 6
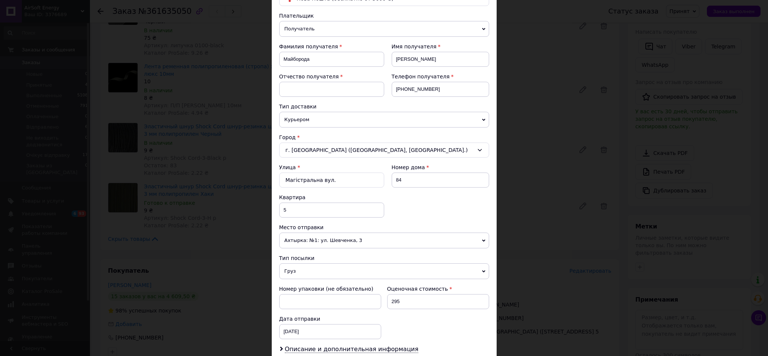
scroll to position [169, 0]
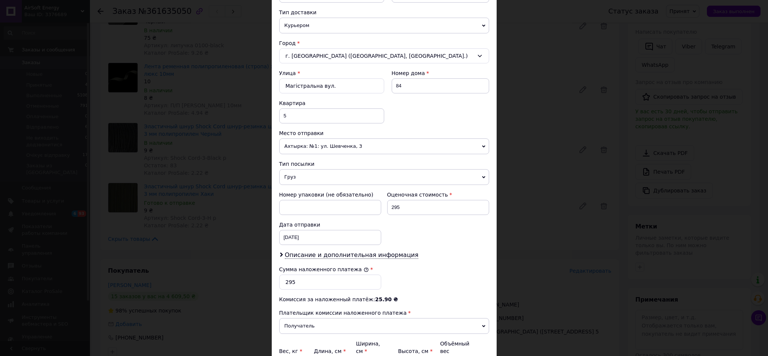
click at [301, 179] on span "Груз" at bounding box center [384, 177] width 210 height 16
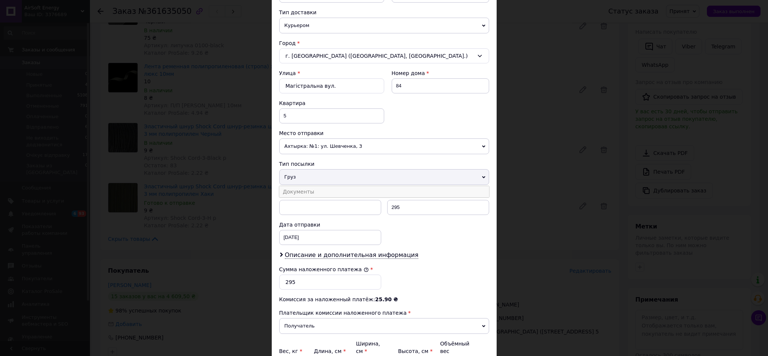
click at [308, 196] on li "Документы" at bounding box center [384, 191] width 210 height 11
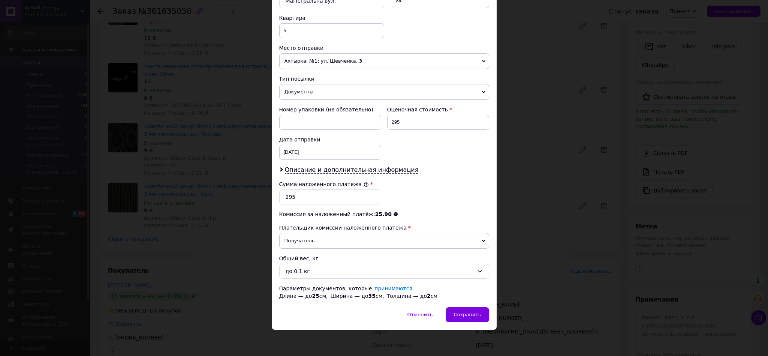
scroll to position [260, 0]
click at [298, 271] on div "до 0.1 кг" at bounding box center [380, 271] width 188 height 8
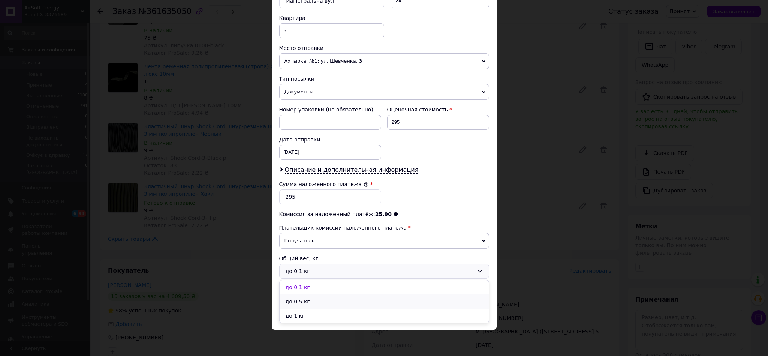
click at [299, 302] on li "до 0.5 кг" at bounding box center [384, 301] width 209 height 14
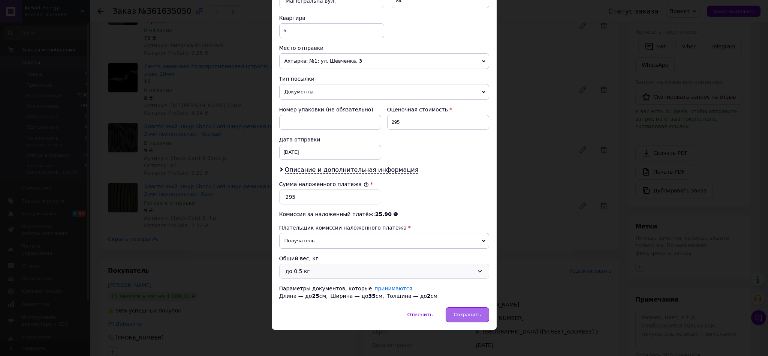
click at [472, 311] on span "Сохранить" at bounding box center [466, 314] width 27 height 6
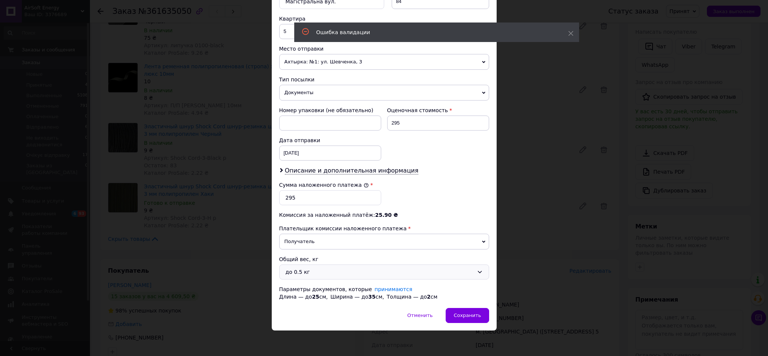
scroll to position [0, 0]
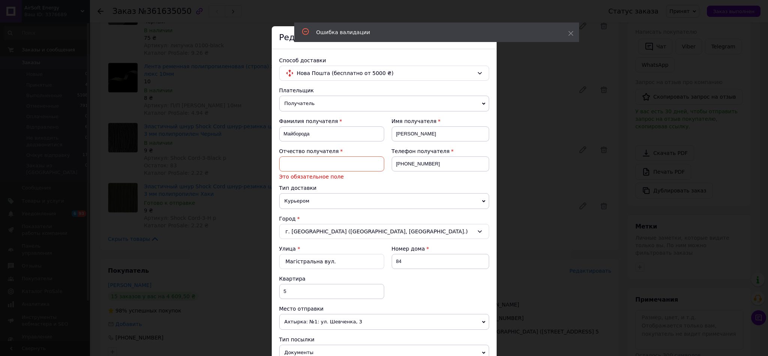
click at [315, 166] on input at bounding box center [331, 163] width 105 height 15
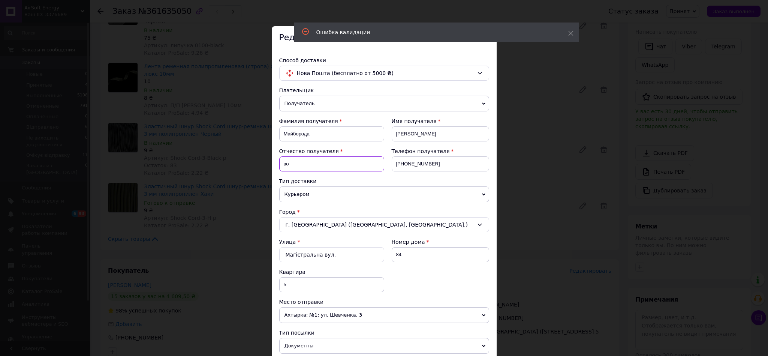
type input "во"
click at [442, 211] on div "Город" at bounding box center [384, 211] width 210 height 7
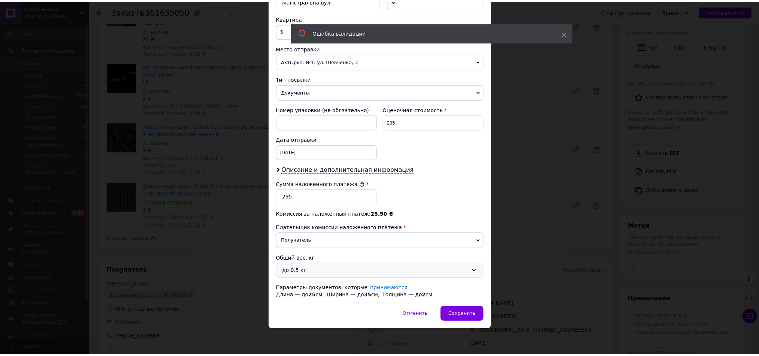
scroll to position [260, 0]
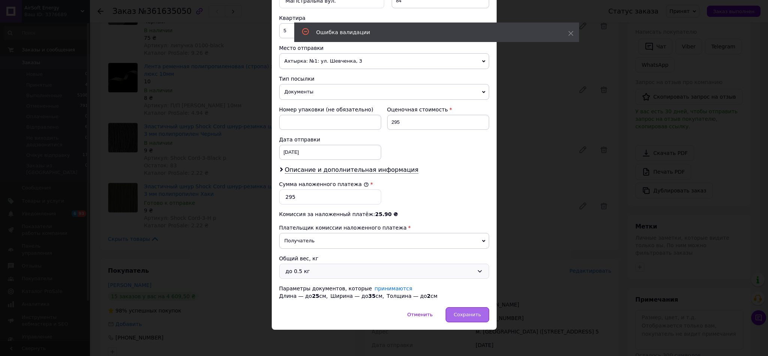
click at [470, 315] on span "Сохранить" at bounding box center [466, 314] width 27 height 6
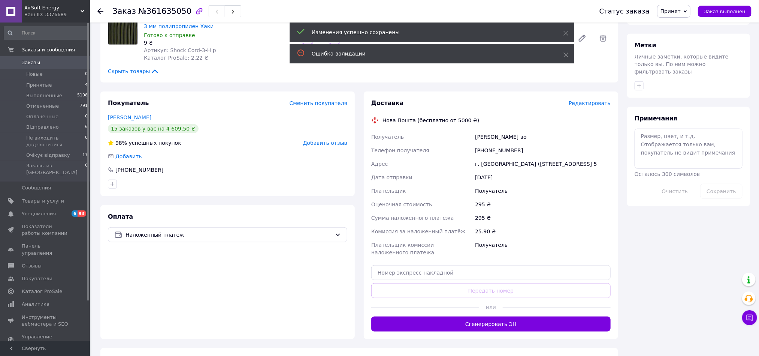
scroll to position [313, 0]
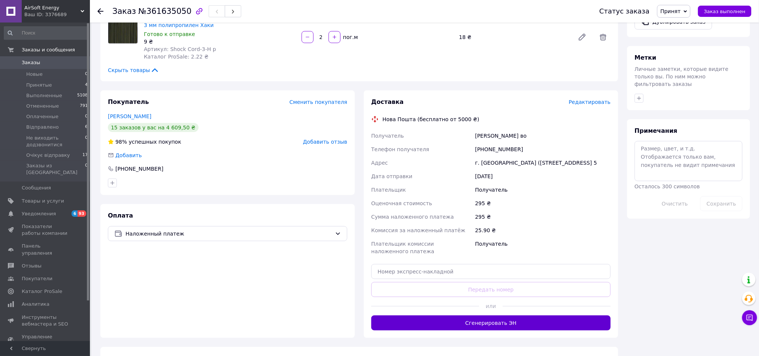
click at [495, 317] on button "Сгенерировать ЭН" at bounding box center [490, 322] width 239 height 15
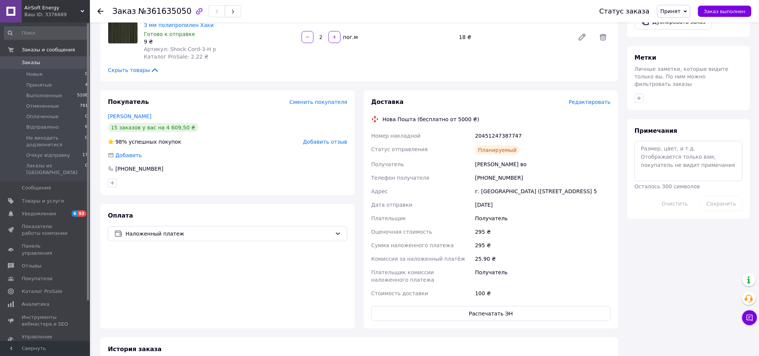
click at [681, 10] on span "Принят" at bounding box center [671, 11] width 20 height 6
click at [687, 84] on li "Очікує відправку" at bounding box center [697, 82] width 78 height 11
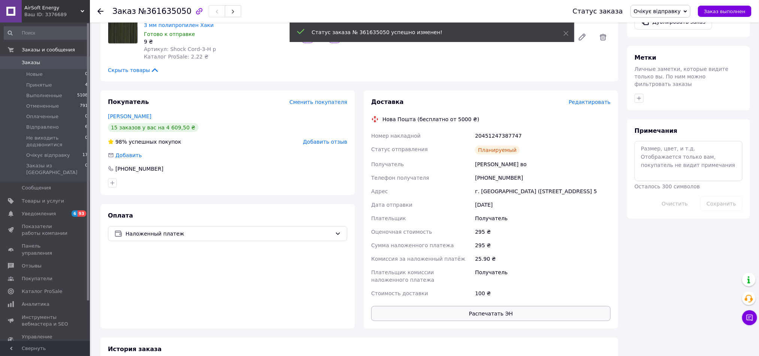
click at [495, 307] on button "Распечатать ЭН" at bounding box center [490, 313] width 239 height 15
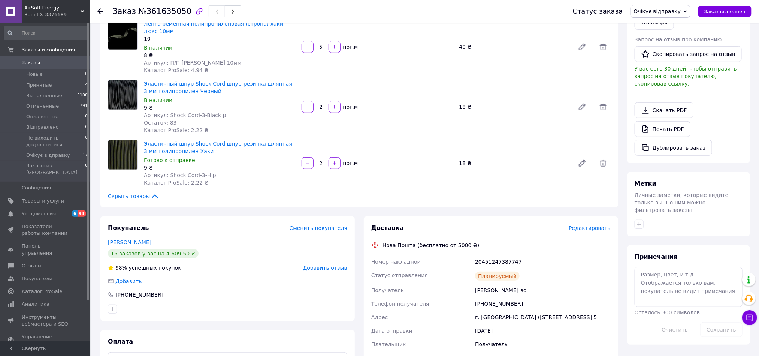
scroll to position [281, 0]
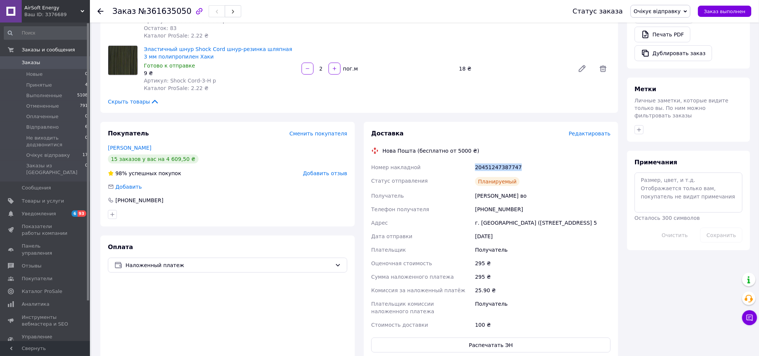
drag, startPoint x: 476, startPoint y: 152, endPoint x: 533, endPoint y: 152, distance: 57.3
click at [533, 160] on div "20451247387747" at bounding box center [543, 166] width 139 height 13
copy div "20451247387747"
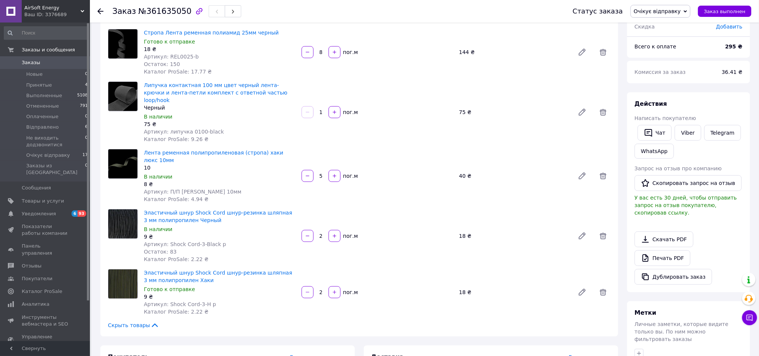
scroll to position [56, 0]
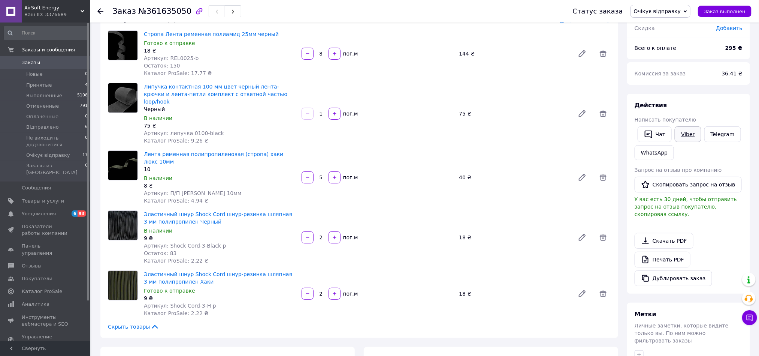
click at [690, 133] on link "Viber" at bounding box center [688, 134] width 26 height 16
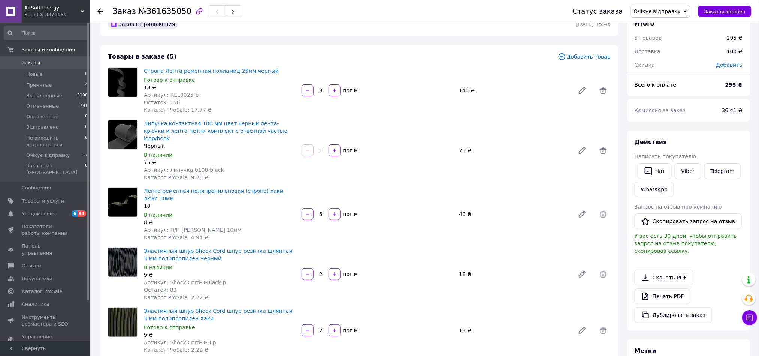
scroll to position [0, 0]
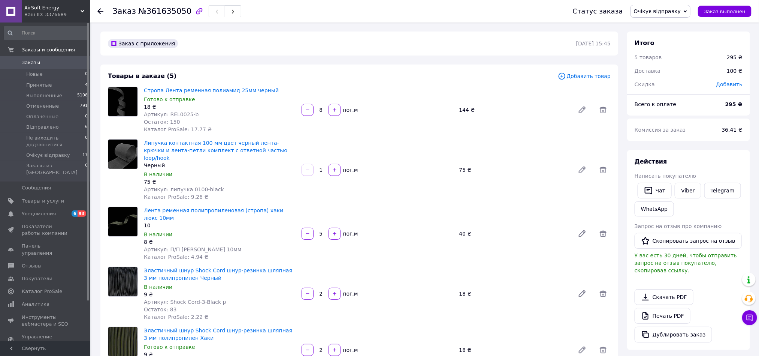
click at [105, 11] on div at bounding box center [104, 11] width 15 height 22
click at [100, 10] on use at bounding box center [100, 11] width 6 height 6
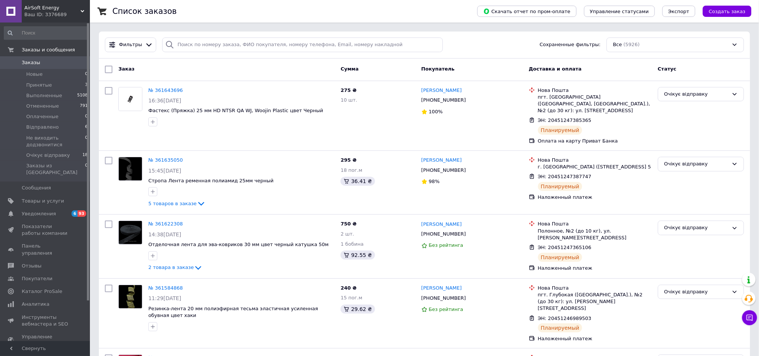
click at [33, 61] on span "Заказы" at bounding box center [31, 62] width 18 height 7
click at [37, 83] on span "Принятые" at bounding box center [39, 85] width 26 height 7
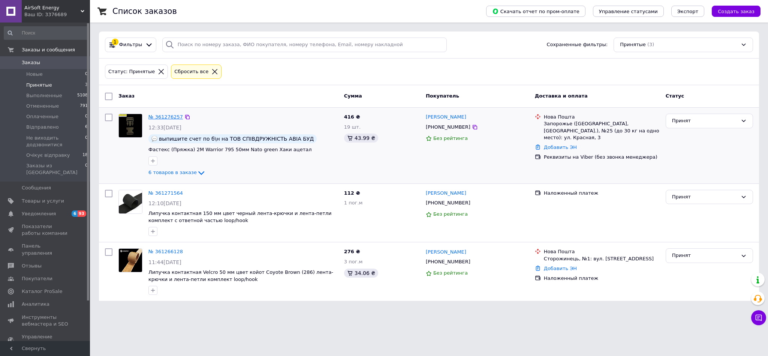
click at [161, 120] on link "№ 361276257" at bounding box center [165, 117] width 34 height 6
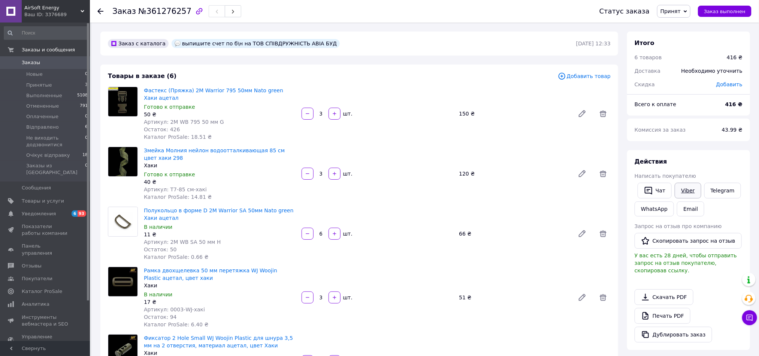
click at [694, 189] on link "Viber" at bounding box center [688, 191] width 26 height 16
click at [99, 12] on use at bounding box center [100, 11] width 6 height 6
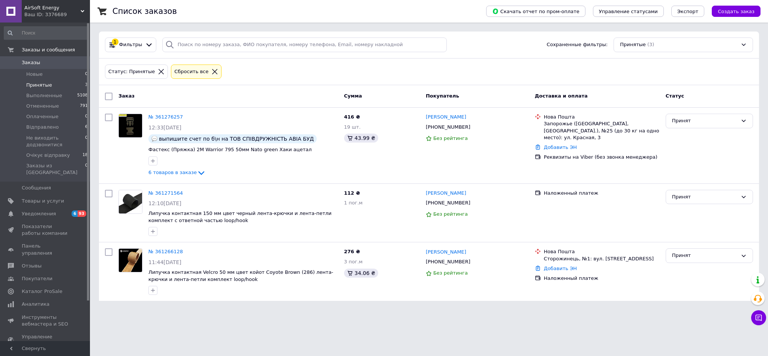
click at [34, 61] on span "Заказы" at bounding box center [31, 62] width 18 height 7
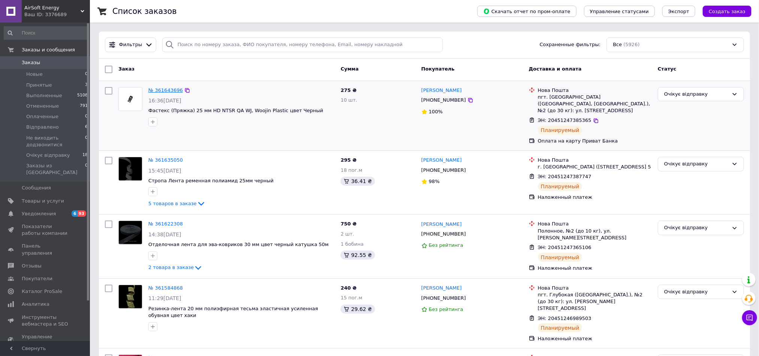
click at [164, 93] on link "№ 361643696" at bounding box center [165, 90] width 34 height 6
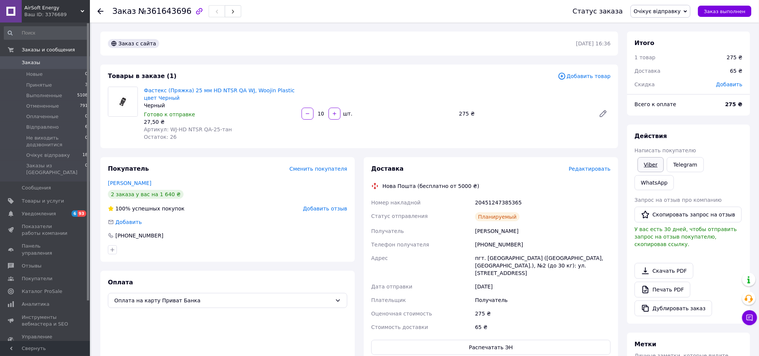
click at [651, 161] on link "Viber" at bounding box center [651, 164] width 26 height 15
click at [687, 162] on link "Telegram" at bounding box center [685, 164] width 37 height 15
click at [469, 155] on div "Заказ с сайта [DATE] 16:36 Товары в заказе (1) Добавить товар Фастекс (Пряжка) …" at bounding box center [359, 292] width 527 height 522
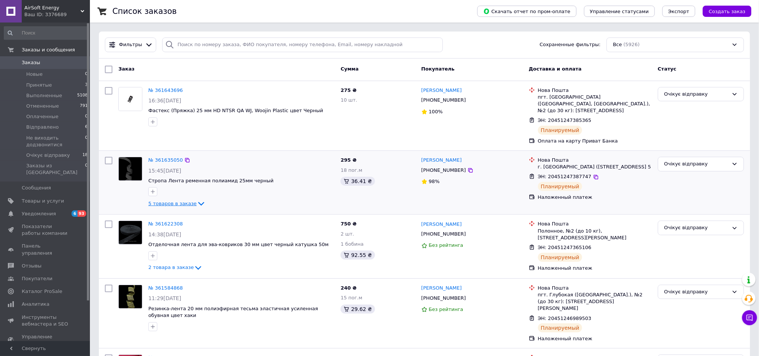
click at [181, 205] on span "5 товаров в заказе" at bounding box center [172, 203] width 48 height 6
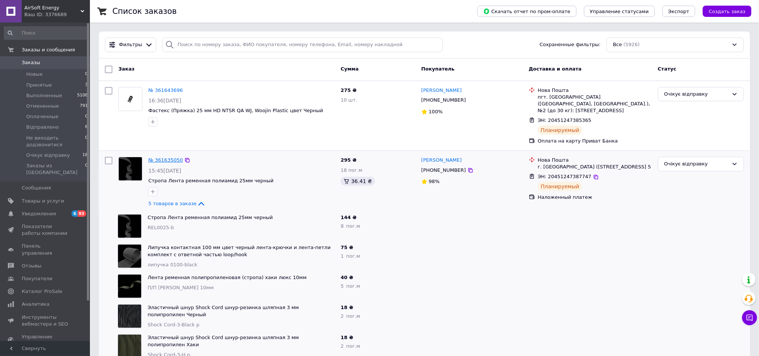
click at [173, 160] on link "№ 361635050" at bounding box center [165, 160] width 34 height 6
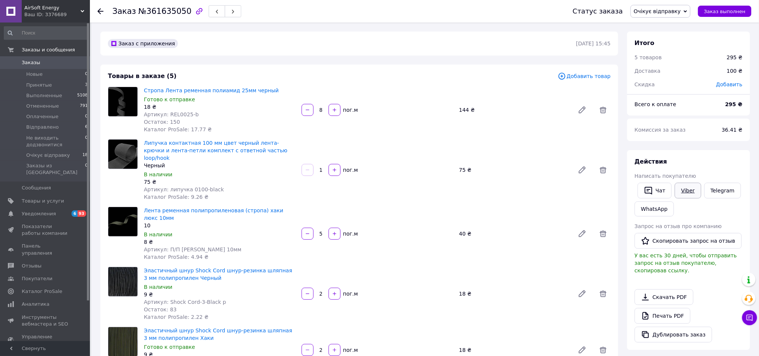
click at [682, 192] on link "Viber" at bounding box center [688, 191] width 26 height 16
click at [524, 72] on div "Товары в заказе (5)" at bounding box center [333, 76] width 450 height 9
click at [40, 61] on span "Заказы" at bounding box center [46, 62] width 48 height 7
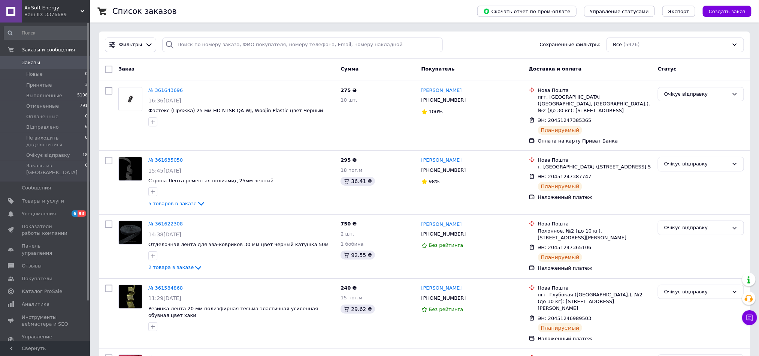
click at [304, 12] on div "Список заказов" at bounding box center [287, 11] width 350 height 22
click at [70, 15] on div "Ваш ID: 3376689" at bounding box center [57, 14] width 66 height 7
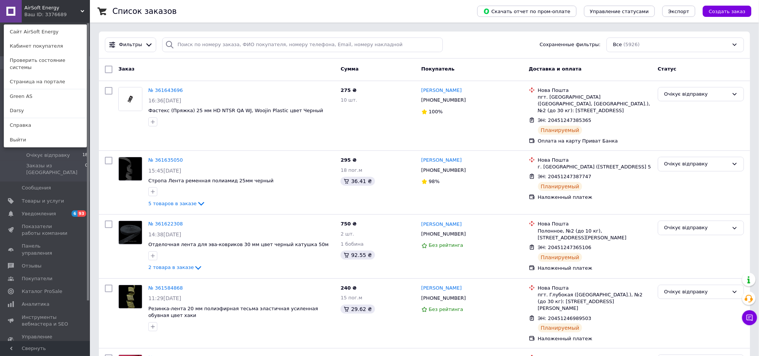
click at [31, 103] on link "Darsy" at bounding box center [45, 110] width 82 height 14
click at [27, 105] on span "Отмененные" at bounding box center [42, 106] width 33 height 7
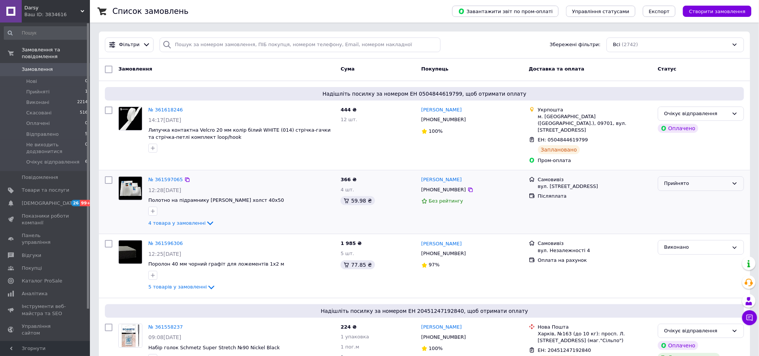
click at [686, 180] on div "Прийнято" at bounding box center [696, 184] width 64 height 8
click at [681, 192] on li "Виконано" at bounding box center [700, 199] width 85 height 14
